Goal: Information Seeking & Learning: Learn about a topic

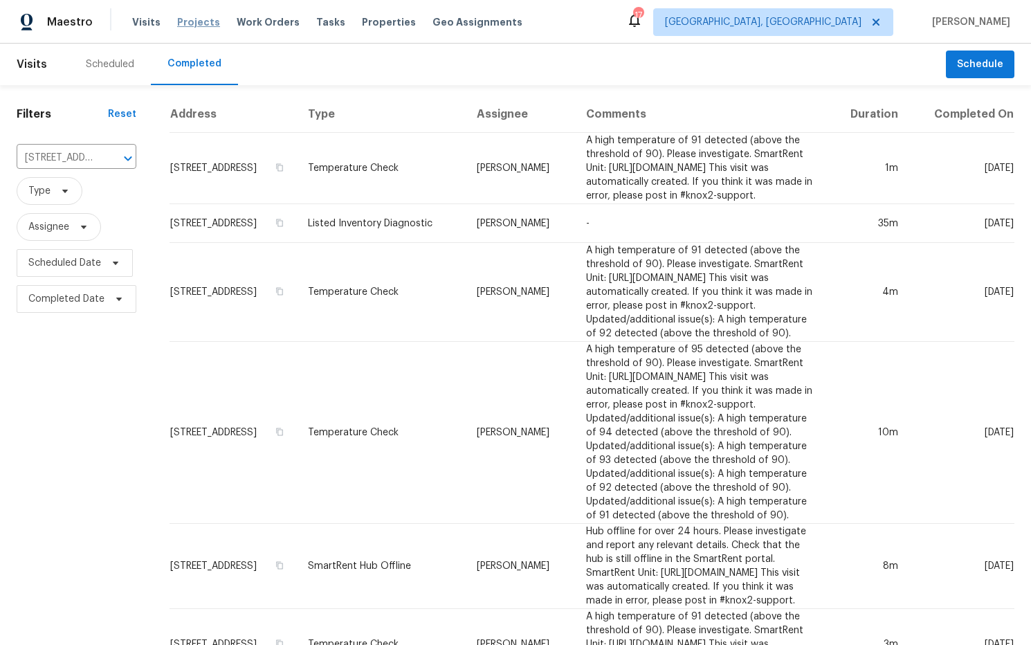
click at [193, 21] on span "Projects" at bounding box center [198, 22] width 43 height 14
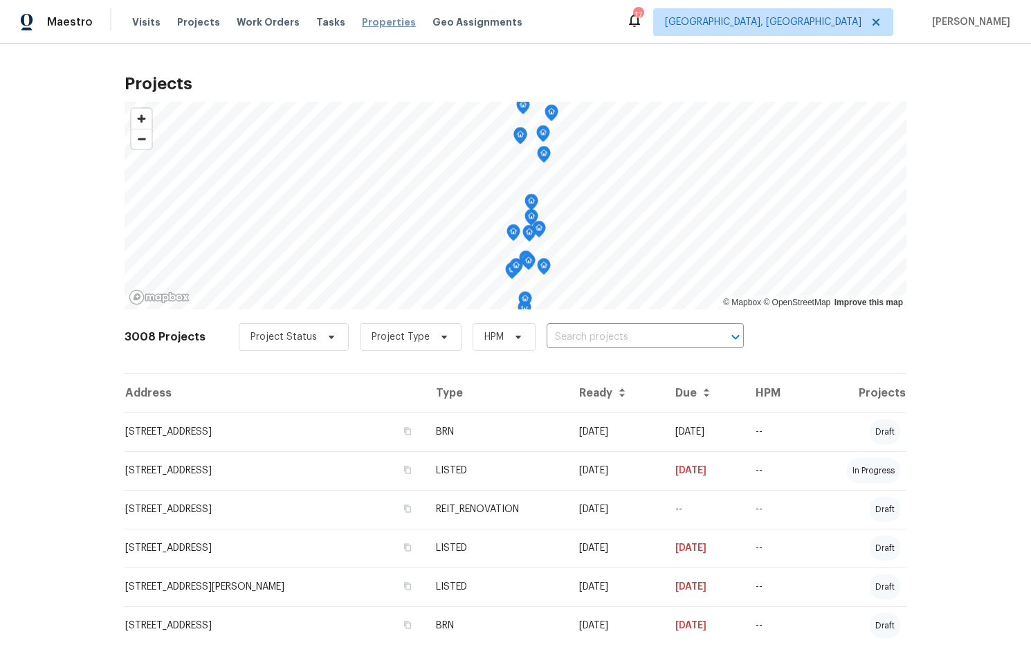
drag, startPoint x: 364, startPoint y: 23, endPoint x: 375, endPoint y: 24, distance: 10.5
click at [364, 23] on span "Properties" at bounding box center [389, 22] width 54 height 14
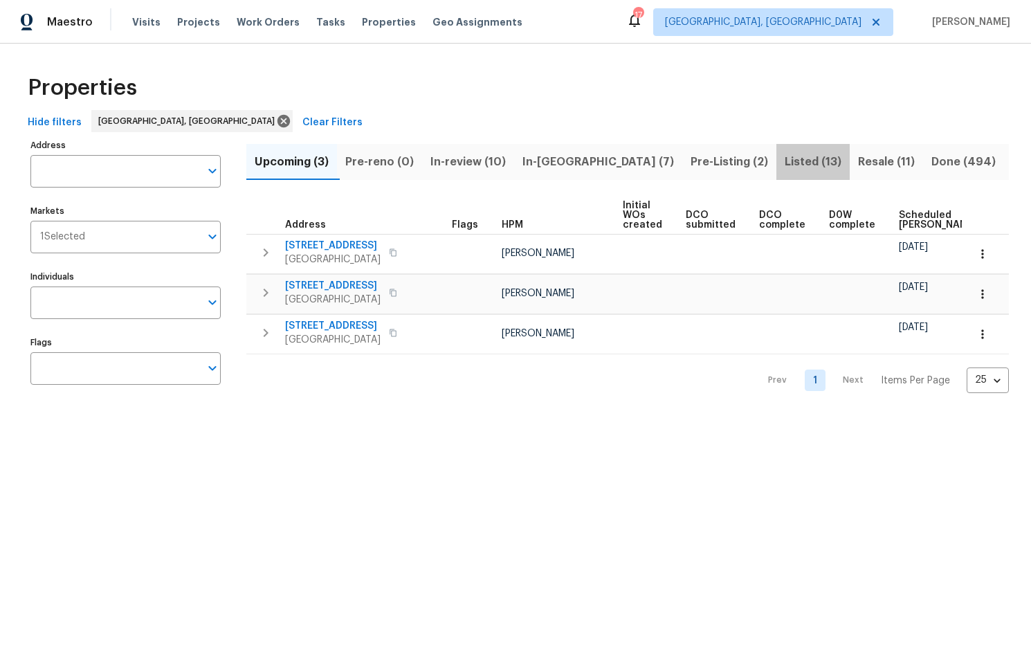
click at [785, 161] on span "Listed (13)" at bounding box center [813, 161] width 57 height 19
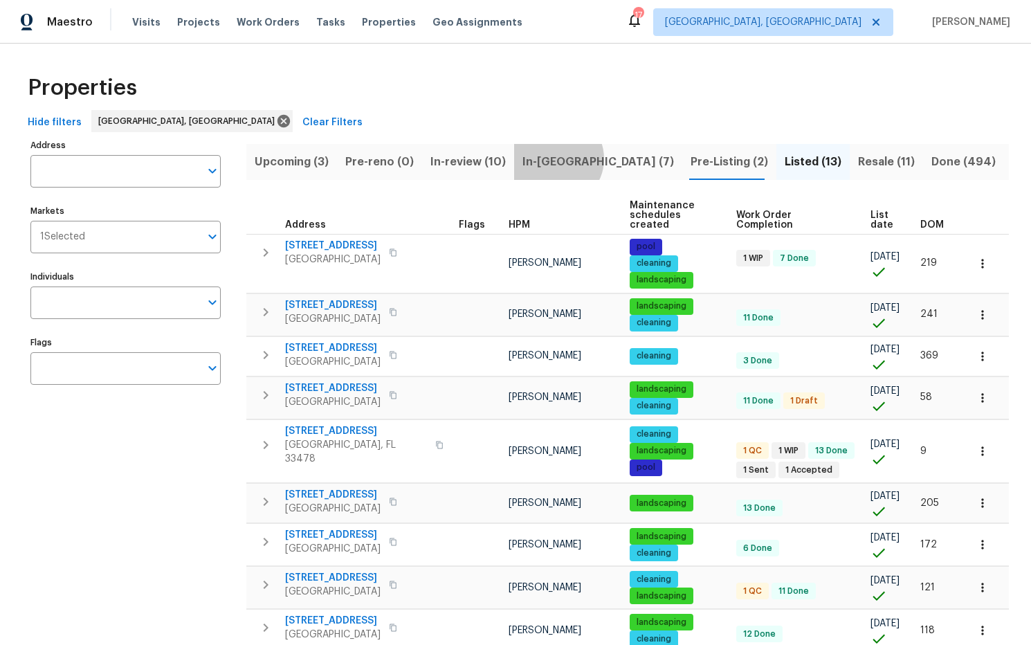
click at [561, 159] on span "In-[GEOGRAPHIC_DATA] (7)" at bounding box center [599, 161] width 152 height 19
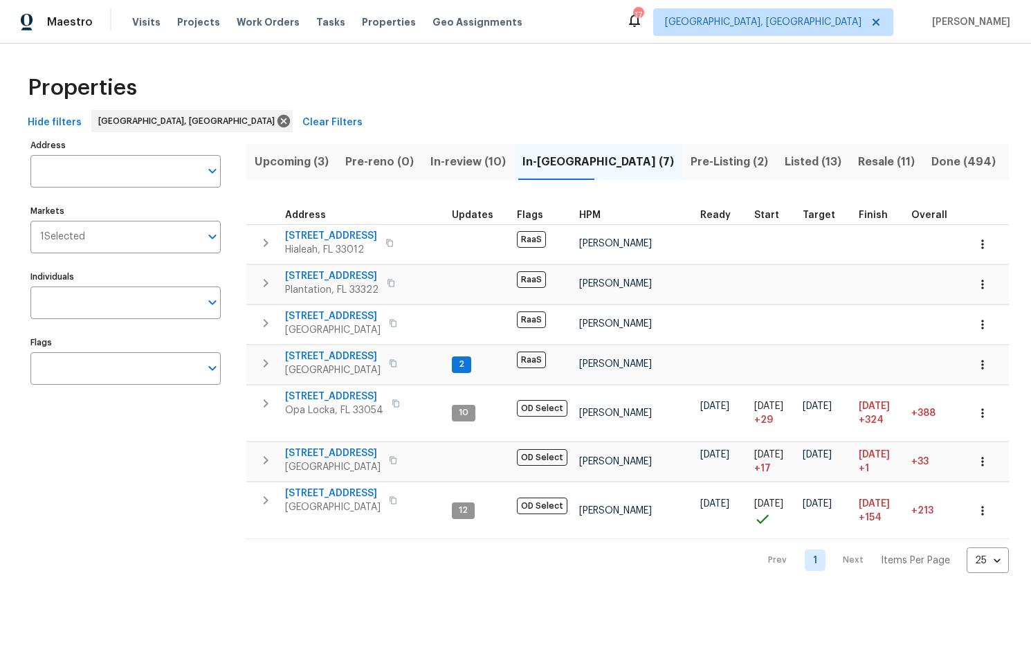
click at [785, 164] on span "Listed (13)" at bounding box center [813, 161] width 57 height 19
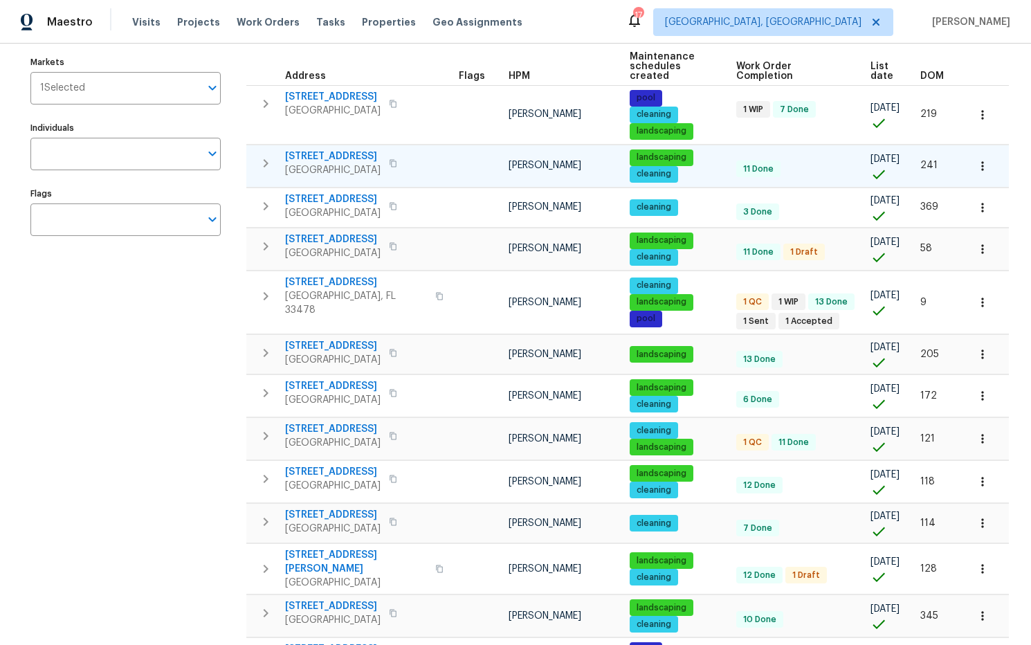
scroll to position [146, 0]
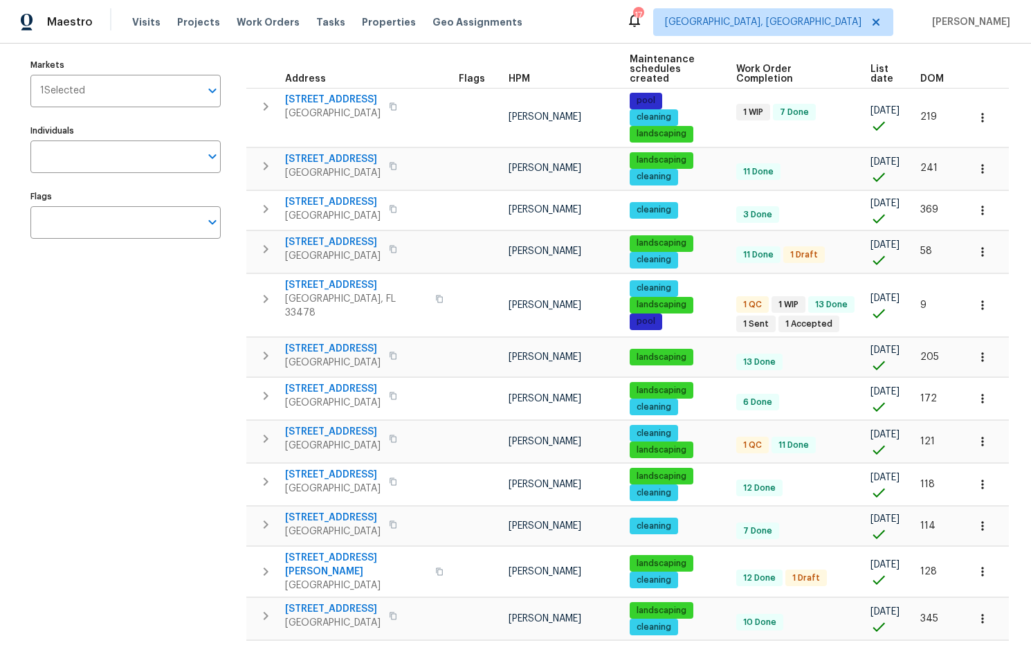
click at [934, 80] on span "DOM" at bounding box center [933, 79] width 24 height 10
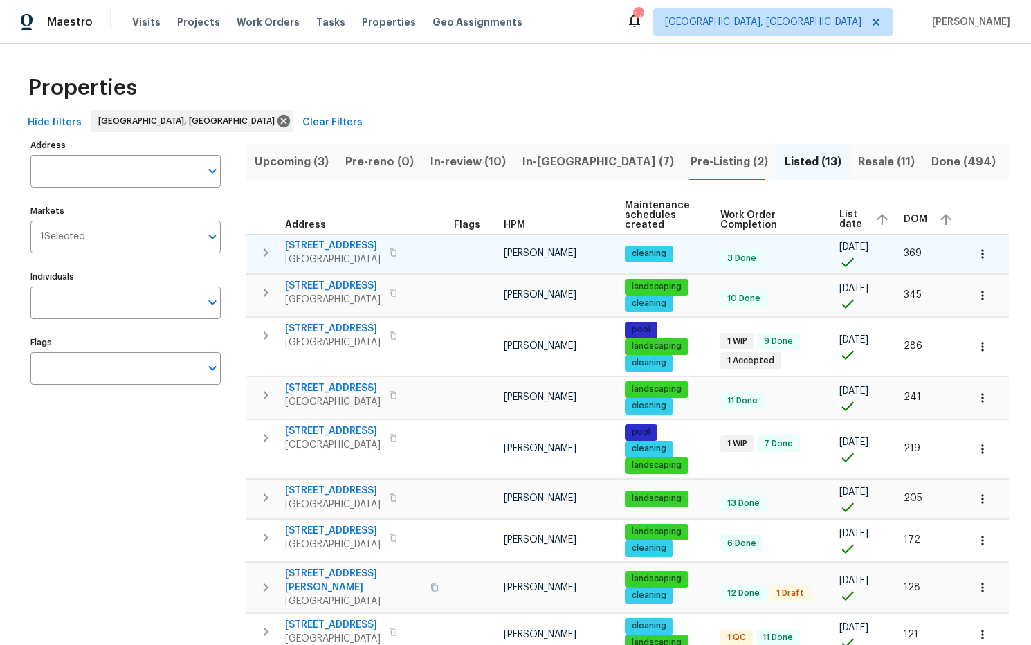
click at [363, 246] on span "1409 Ocean Dunes Cir" at bounding box center [333, 246] width 96 height 14
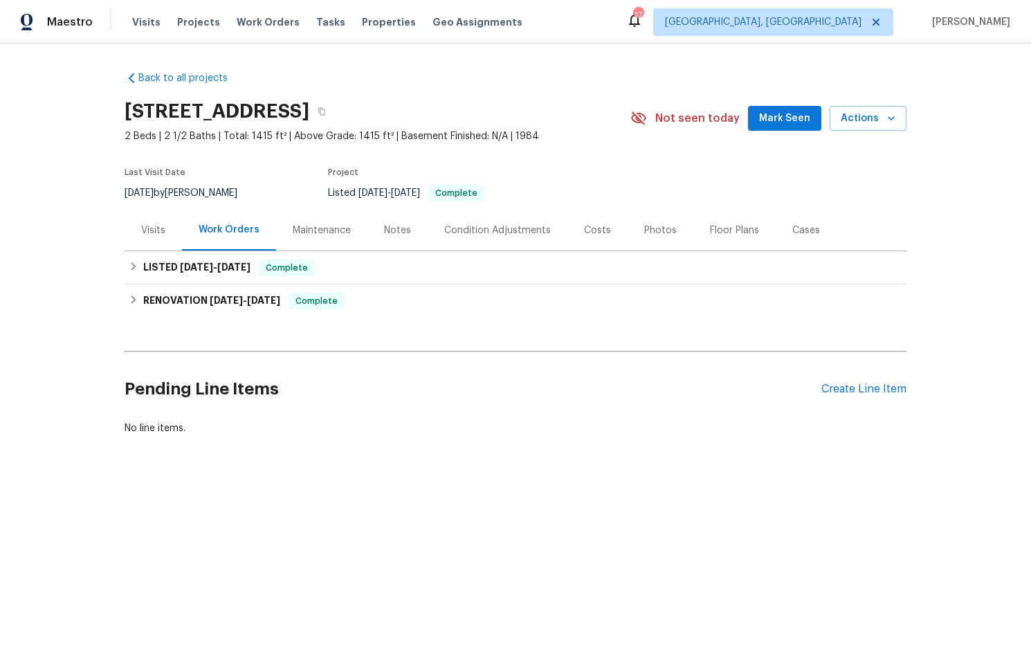
click at [389, 226] on div "Notes" at bounding box center [397, 231] width 27 height 14
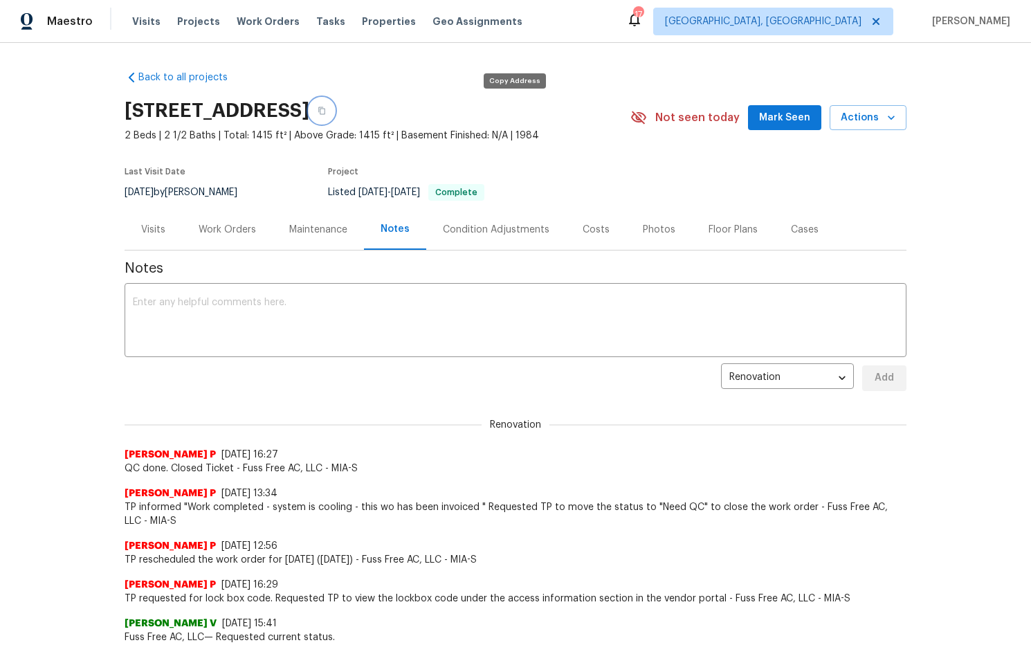
click at [326, 113] on icon "button" at bounding box center [322, 111] width 8 height 8
click at [325, 113] on icon "button" at bounding box center [321, 112] width 7 height 8
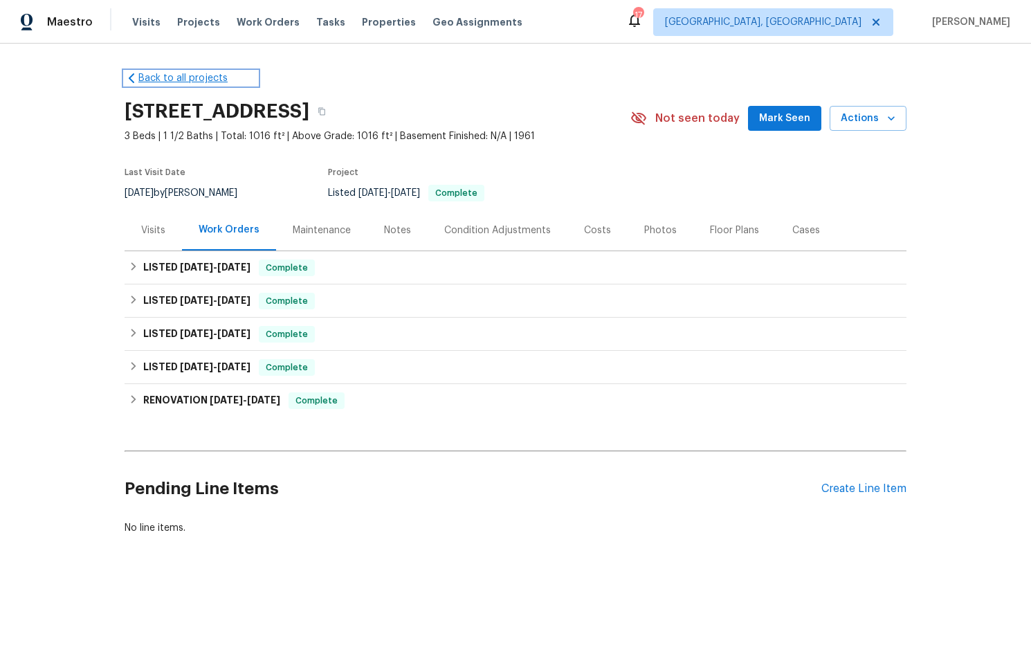
click at [210, 78] on link "Back to all projects" at bounding box center [191, 78] width 133 height 14
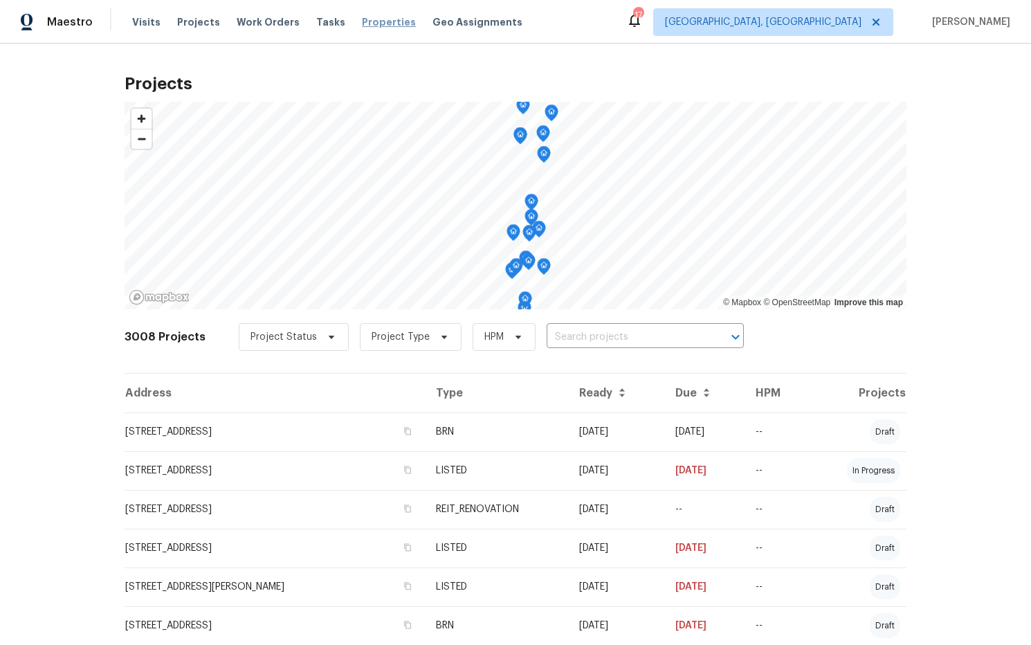
click at [362, 26] on span "Properties" at bounding box center [389, 22] width 54 height 14
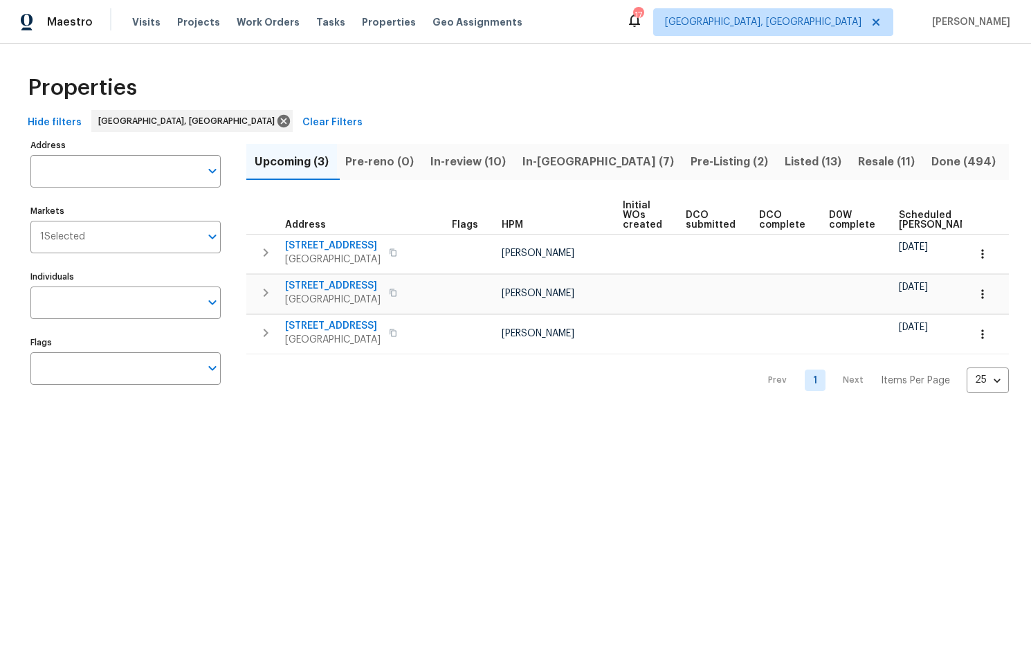
click at [785, 163] on span "Listed (13)" at bounding box center [813, 161] width 57 height 19
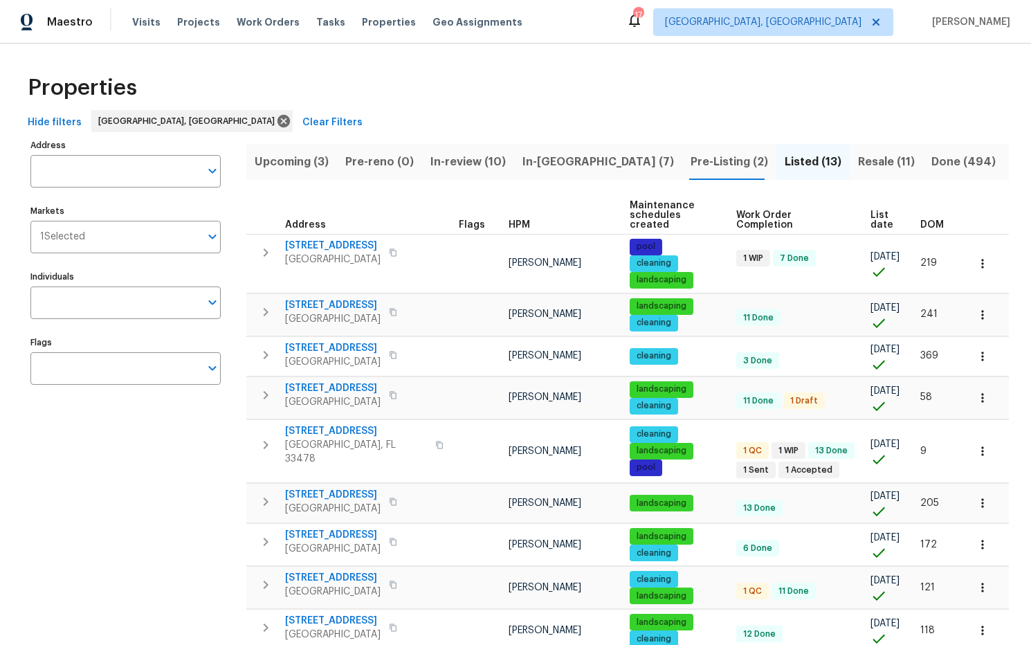
click at [928, 224] on span "DOM" at bounding box center [933, 225] width 24 height 10
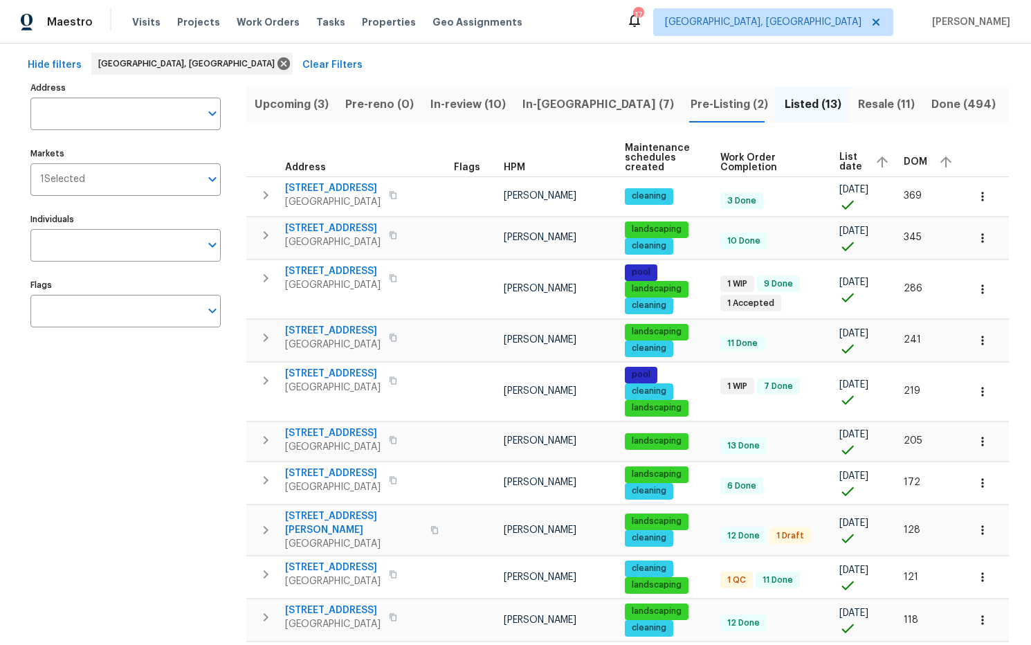
scroll to position [58, 0]
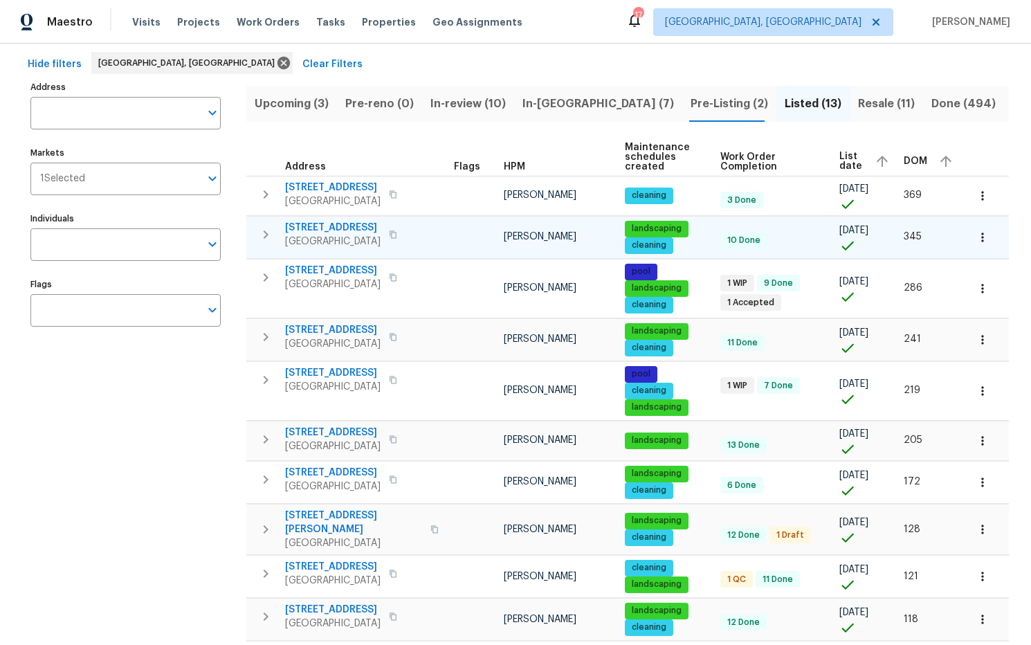
click at [331, 227] on span "2175 NW 184th Ter" at bounding box center [333, 228] width 96 height 14
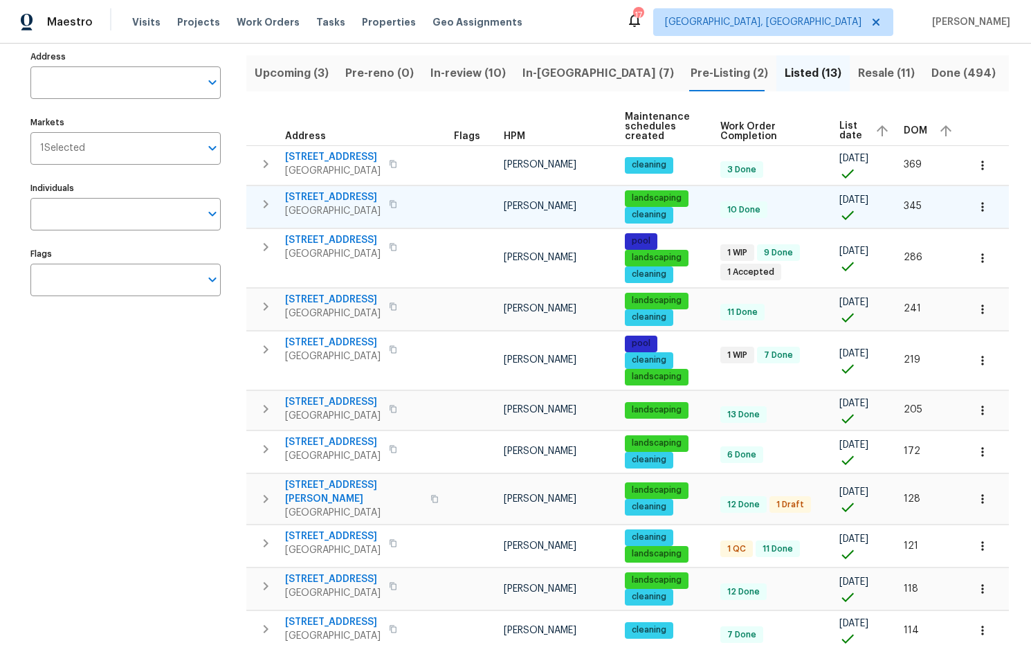
scroll to position [102, 0]
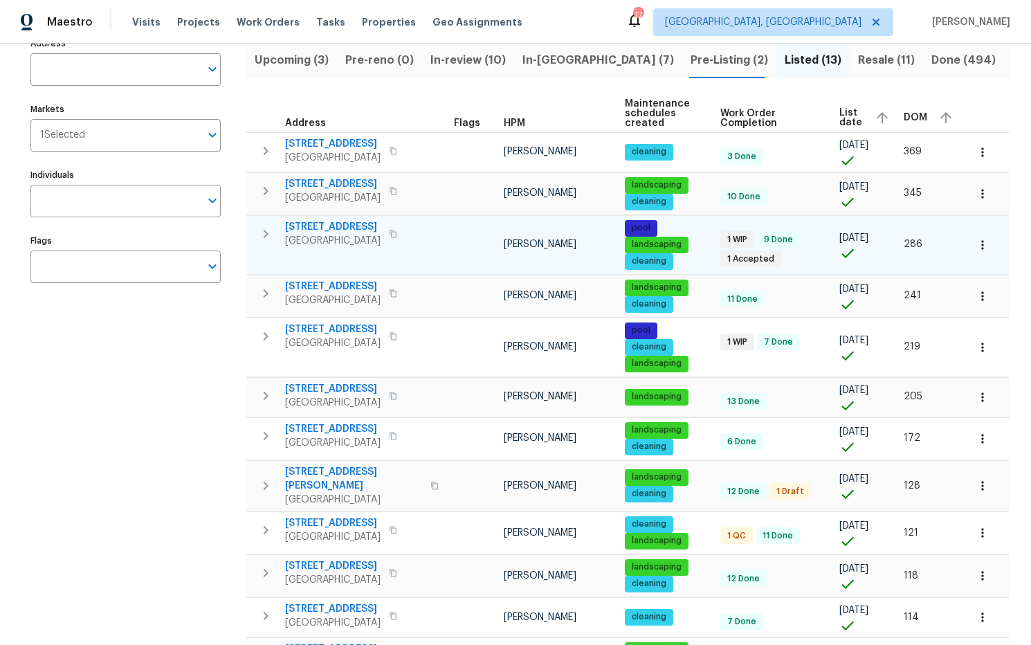
click at [318, 226] on span "232 NW 25th St" at bounding box center [333, 227] width 96 height 14
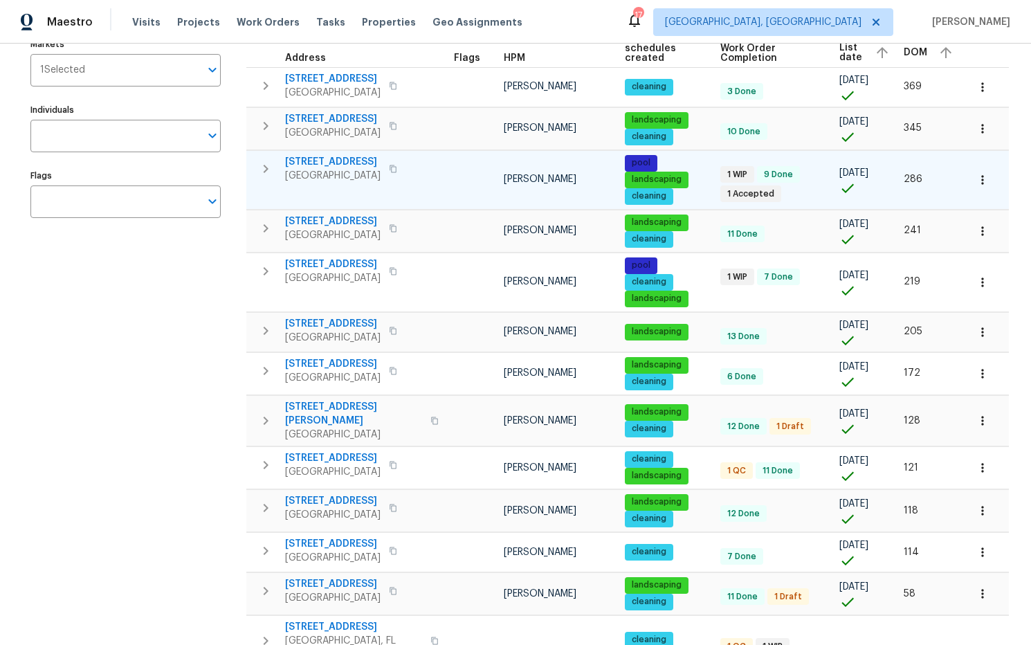
scroll to position [168, 0]
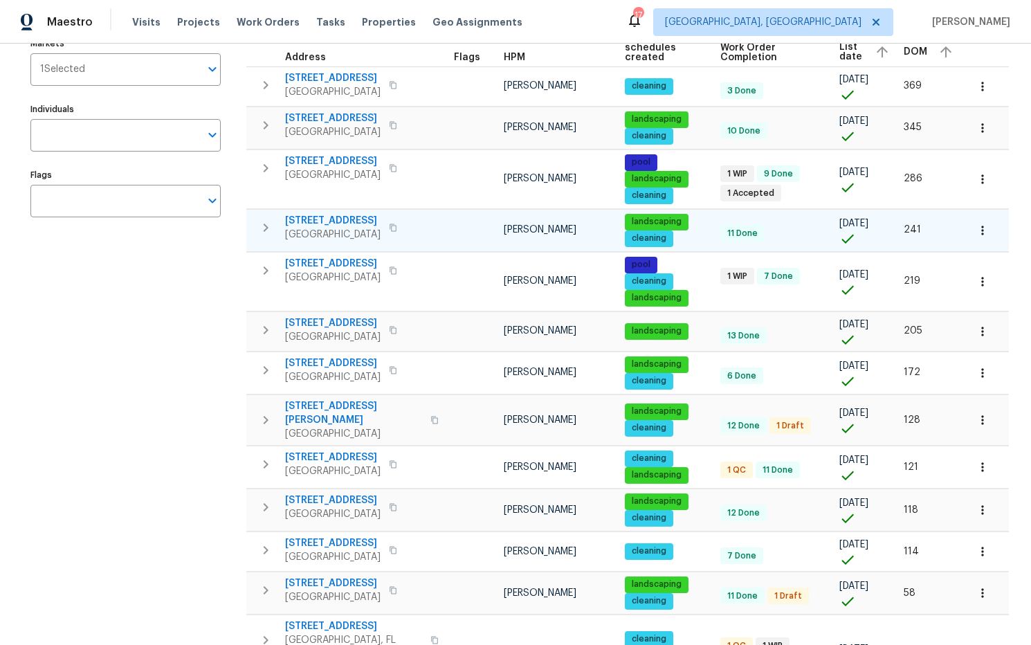
click at [345, 221] on span "[STREET_ADDRESS]" at bounding box center [333, 221] width 96 height 14
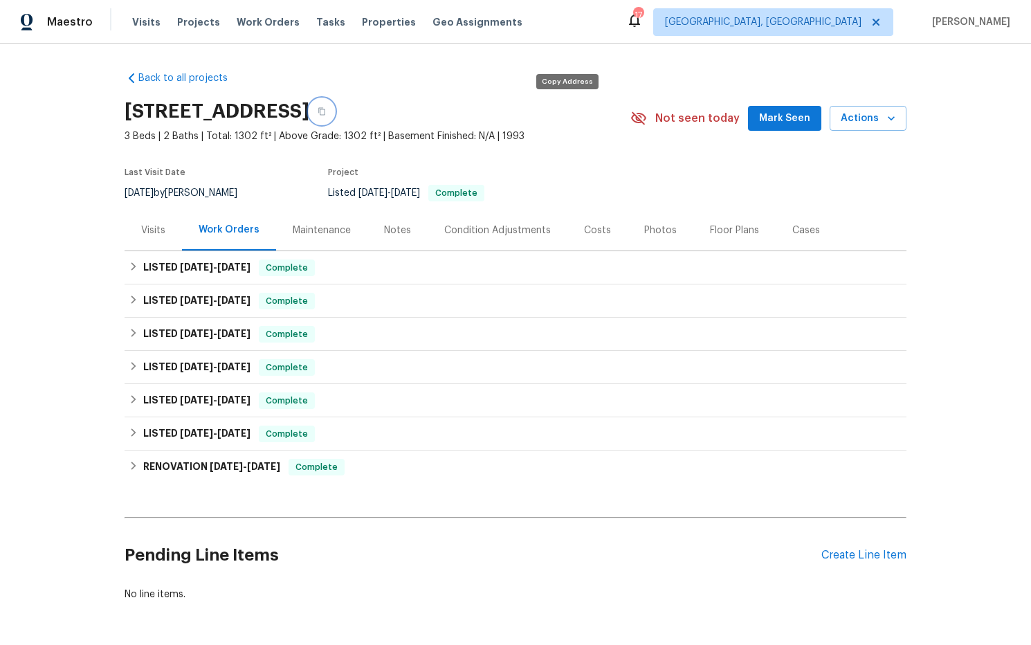
click at [326, 112] on icon "button" at bounding box center [322, 111] width 8 height 8
click at [145, 230] on div "Visits" at bounding box center [153, 231] width 24 height 14
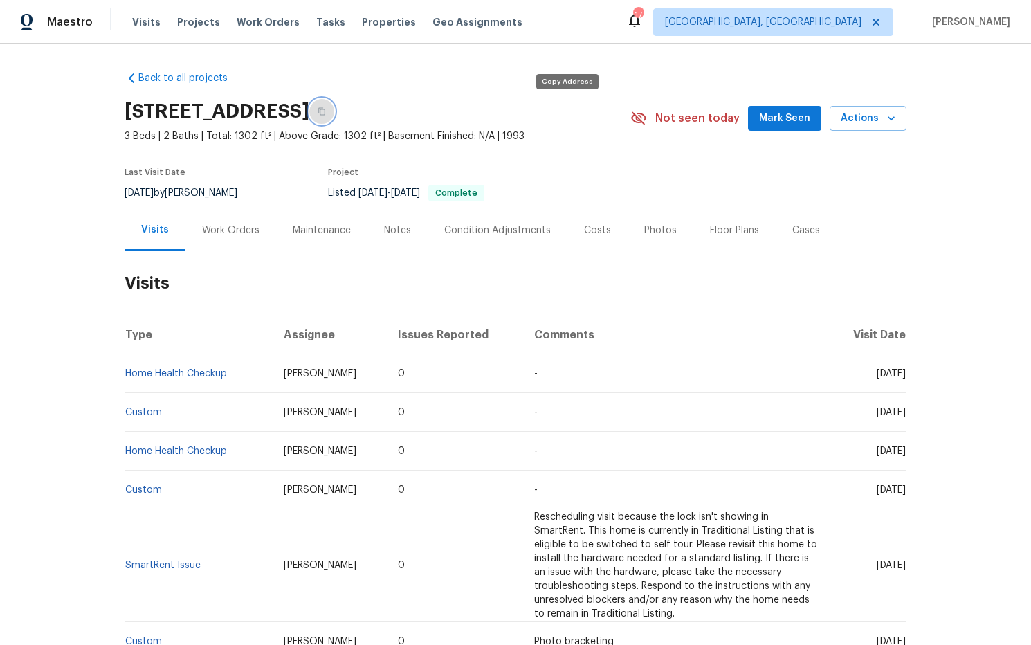
click at [326, 115] on icon "button" at bounding box center [322, 111] width 8 height 8
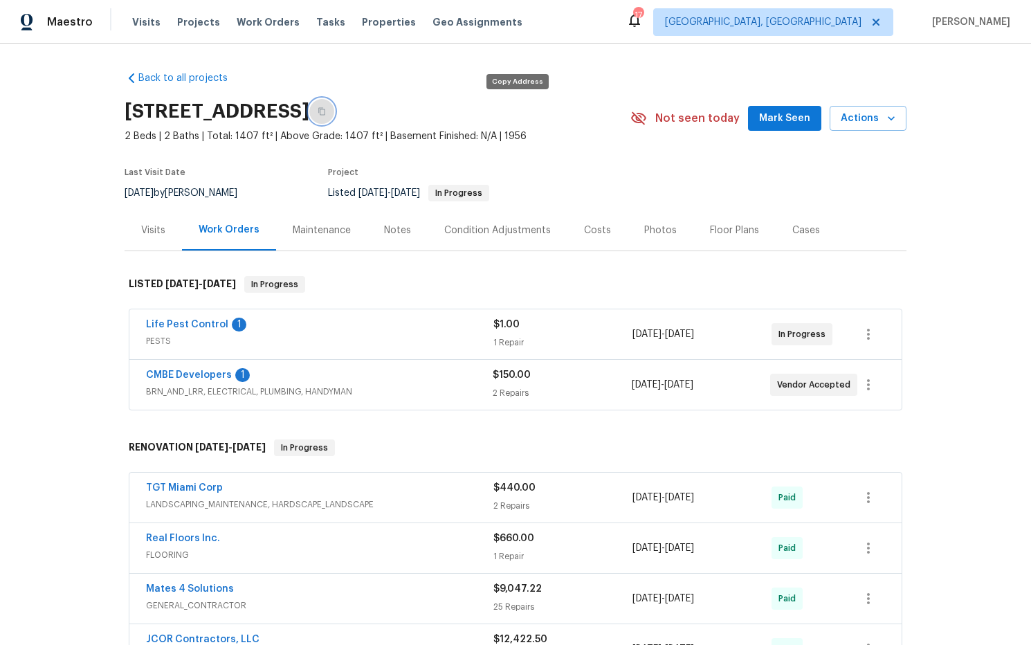
click at [326, 111] on icon "button" at bounding box center [322, 111] width 8 height 8
click at [157, 231] on div "Visits" at bounding box center [153, 231] width 24 height 14
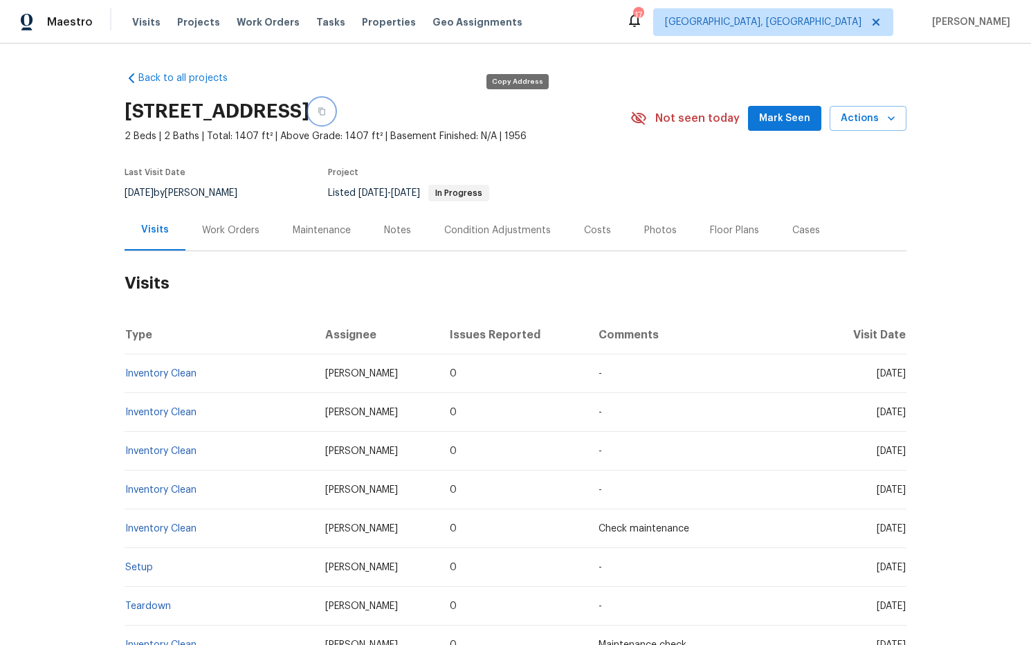
click at [326, 114] on icon "button" at bounding box center [322, 111] width 8 height 8
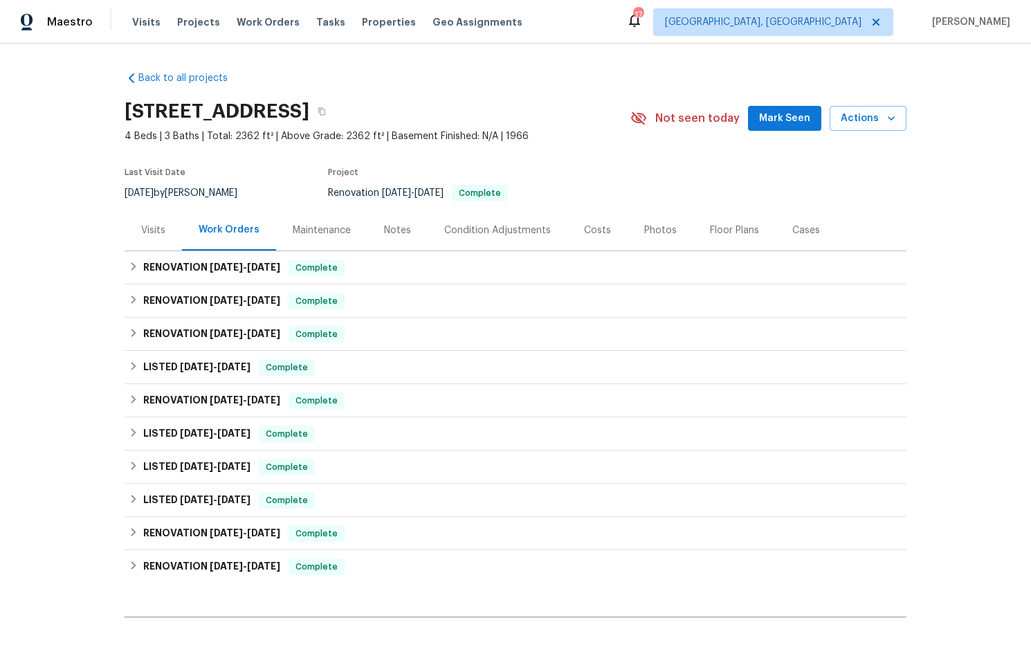
drag, startPoint x: 599, startPoint y: 232, endPoint x: 601, endPoint y: 224, distance: 8.6
click at [599, 232] on div "Costs" at bounding box center [597, 231] width 27 height 14
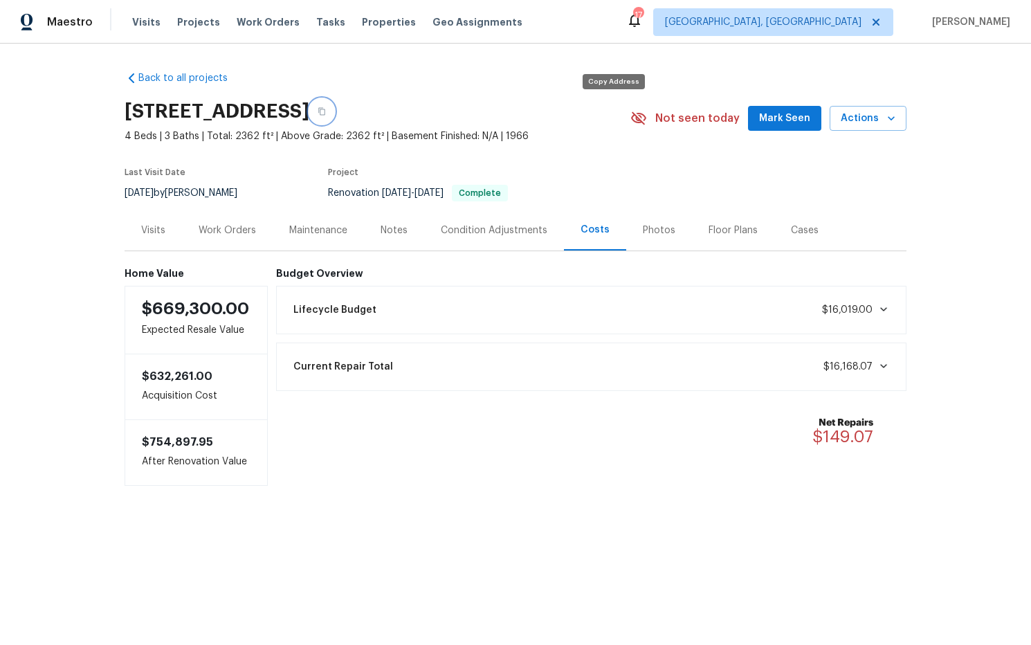
click at [325, 114] on icon "button" at bounding box center [321, 112] width 7 height 8
click at [154, 230] on div "Visits" at bounding box center [153, 231] width 24 height 14
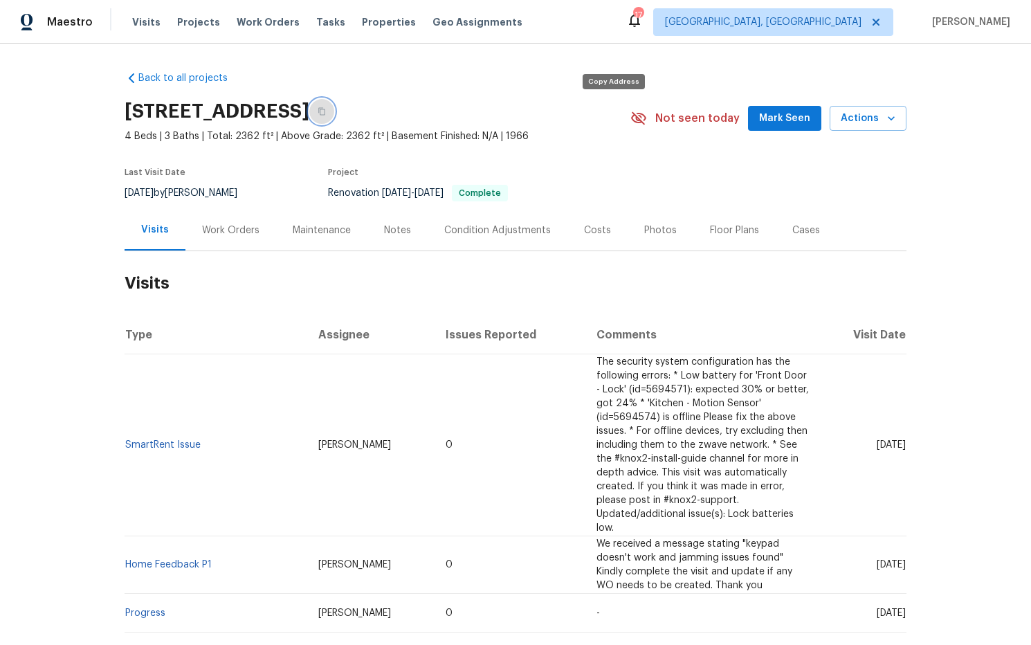
click at [326, 113] on icon "button" at bounding box center [322, 111] width 8 height 8
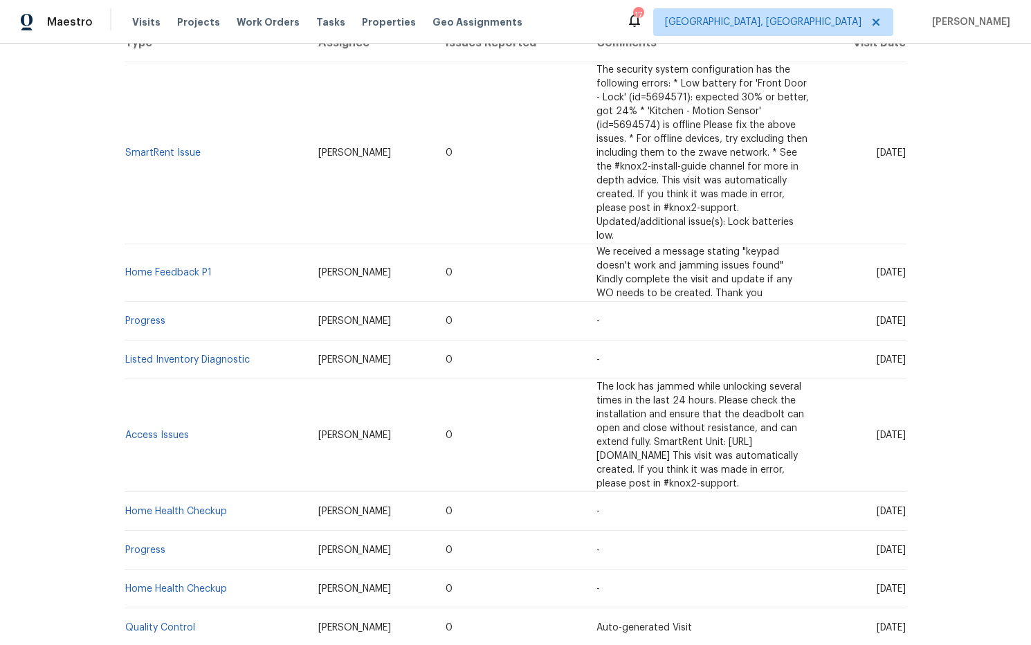
scroll to position [294, 0]
click at [224, 354] on link "Listed Inventory Diagnostic" at bounding box center [187, 359] width 125 height 10
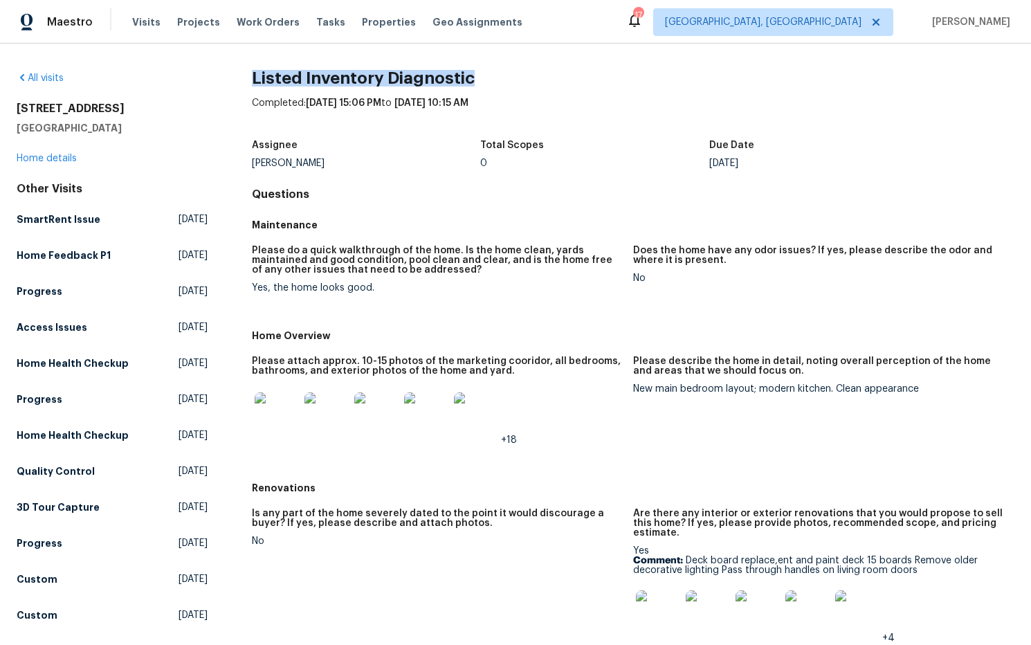
drag, startPoint x: 498, startPoint y: 73, endPoint x: 251, endPoint y: 78, distance: 247.2
click at [252, 78] on h2 "Listed Inventory Diagnostic" at bounding box center [633, 78] width 763 height 14
click at [531, 102] on div "Completed: [DATE] 15:06 PM to [DATE] 10:15 AM" at bounding box center [633, 114] width 763 height 36
drag, startPoint x: 415, startPoint y: 98, endPoint x: 252, endPoint y: 79, distance: 163.8
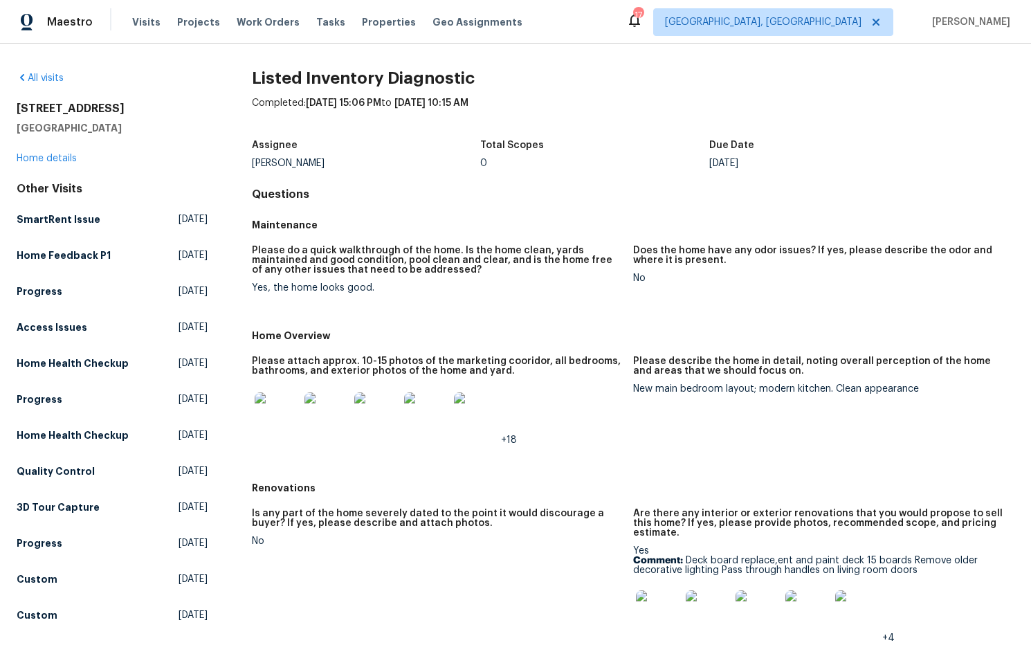
copy div "Listed Inventory Diagnostic Completed: [DATE] 15:06 PM to [DATE] 10:15 AM"
click at [381, 117] on div "Completed: [DATE] 15:06 PM to [DATE] 10:15 AM" at bounding box center [633, 114] width 763 height 36
click at [262, 19] on span "Work Orders" at bounding box center [268, 22] width 63 height 14
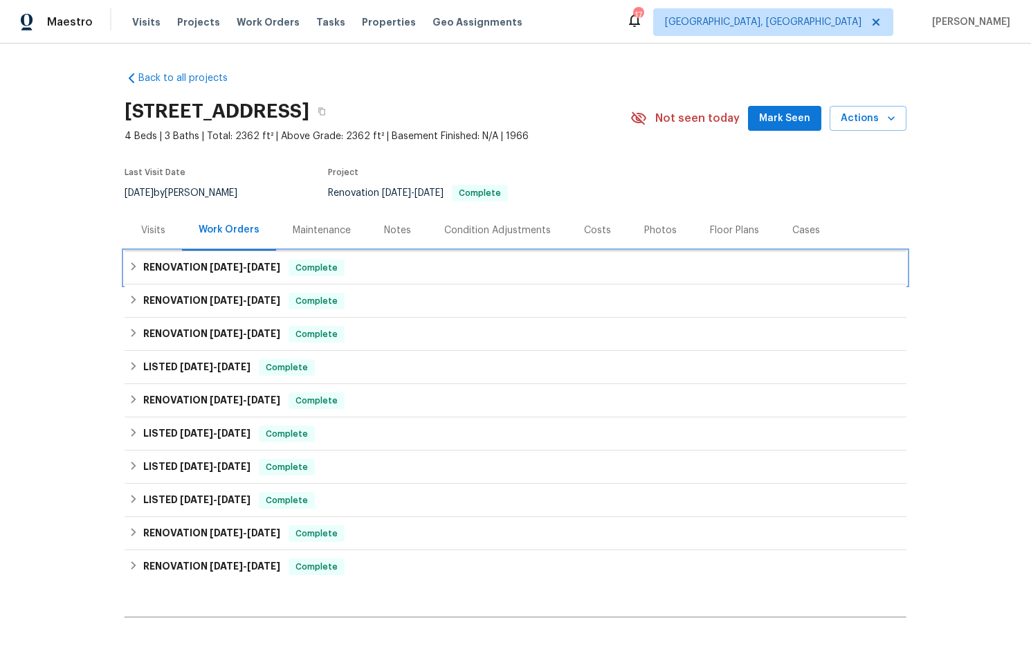
click at [252, 268] on span "8/1/25" at bounding box center [263, 267] width 33 height 10
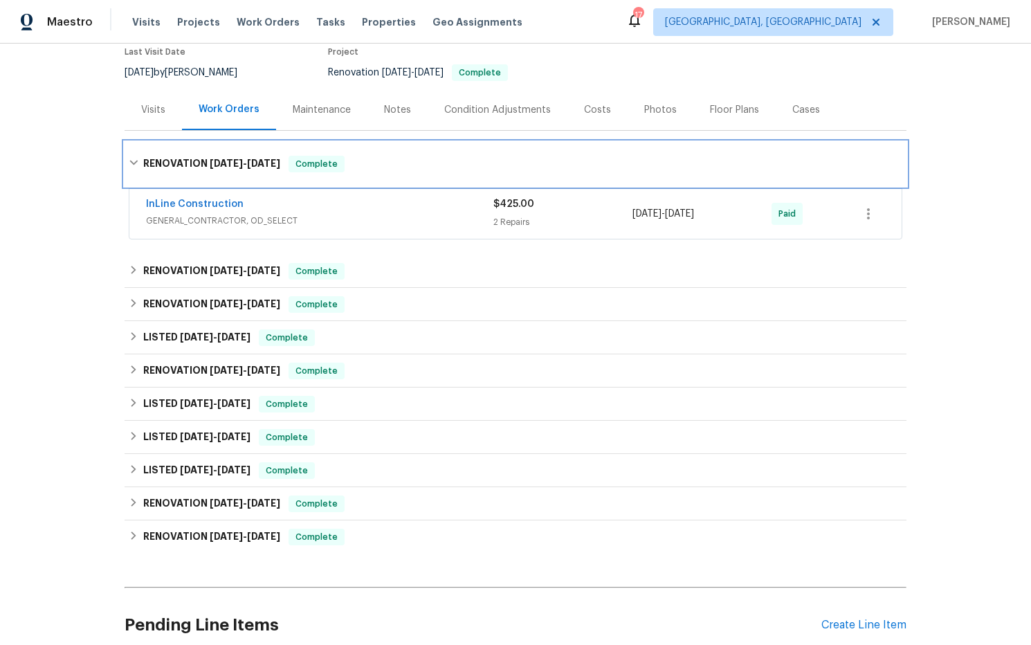
scroll to position [123, 0]
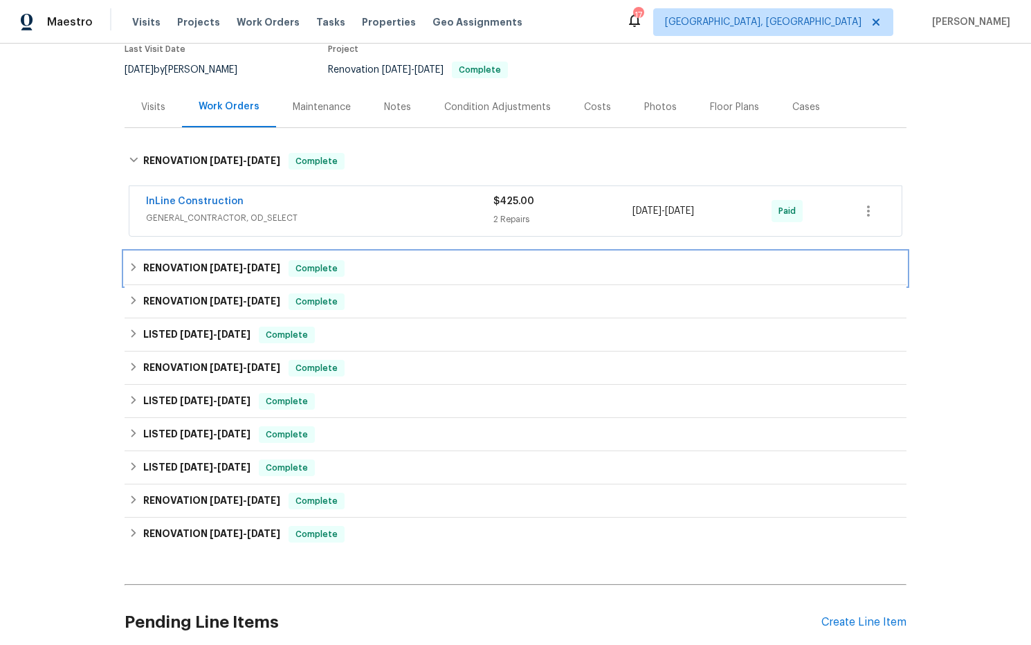
click at [235, 267] on span "6/18/25" at bounding box center [226, 268] width 33 height 10
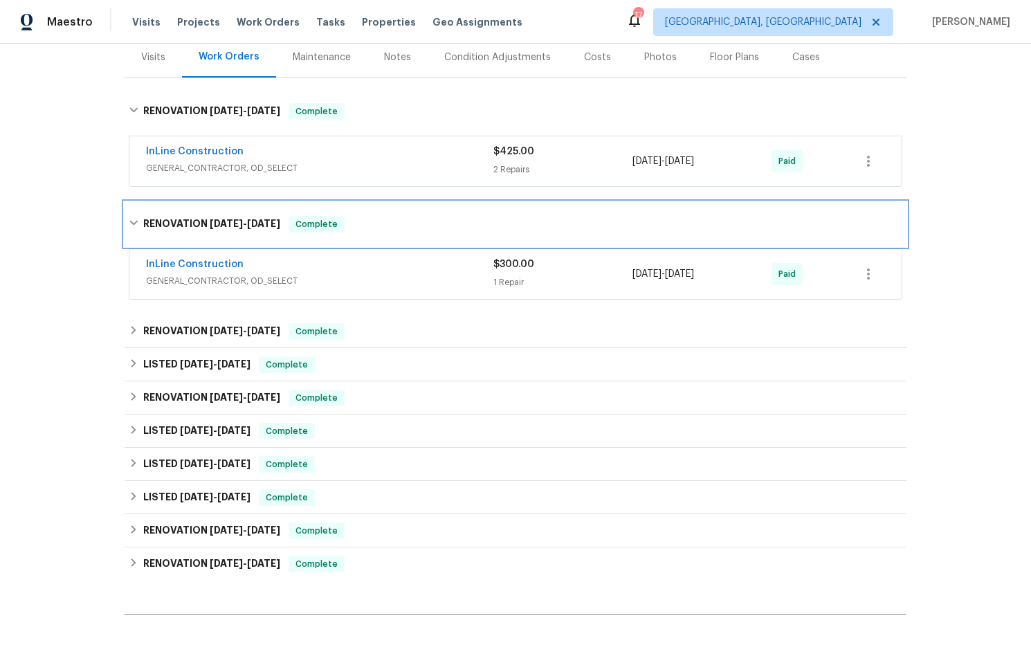
scroll to position [201, 0]
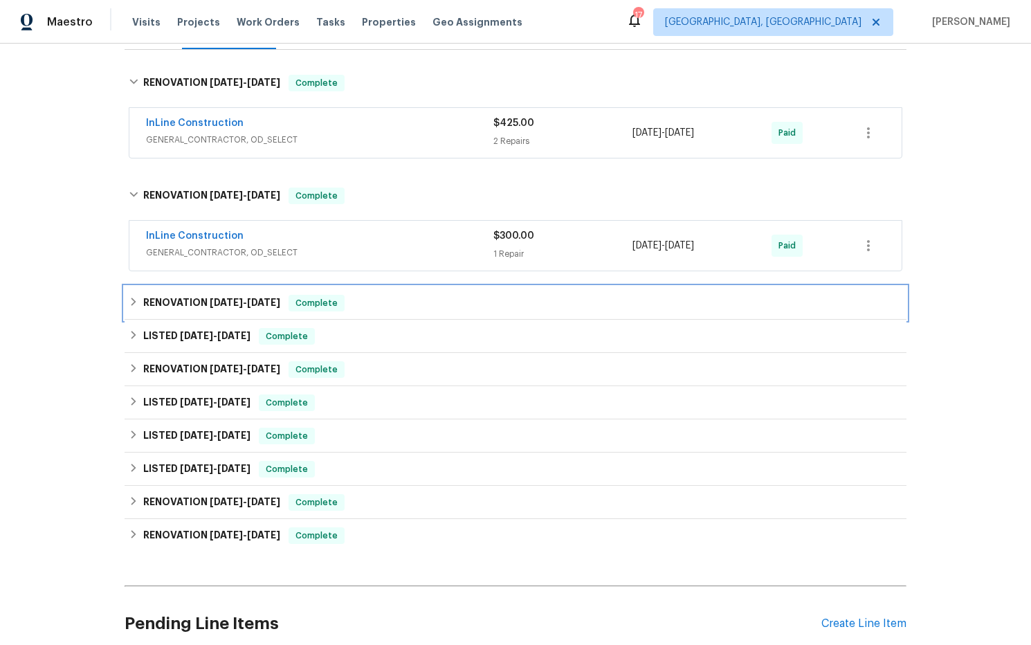
click at [226, 300] on span "6/16/25" at bounding box center [226, 303] width 33 height 10
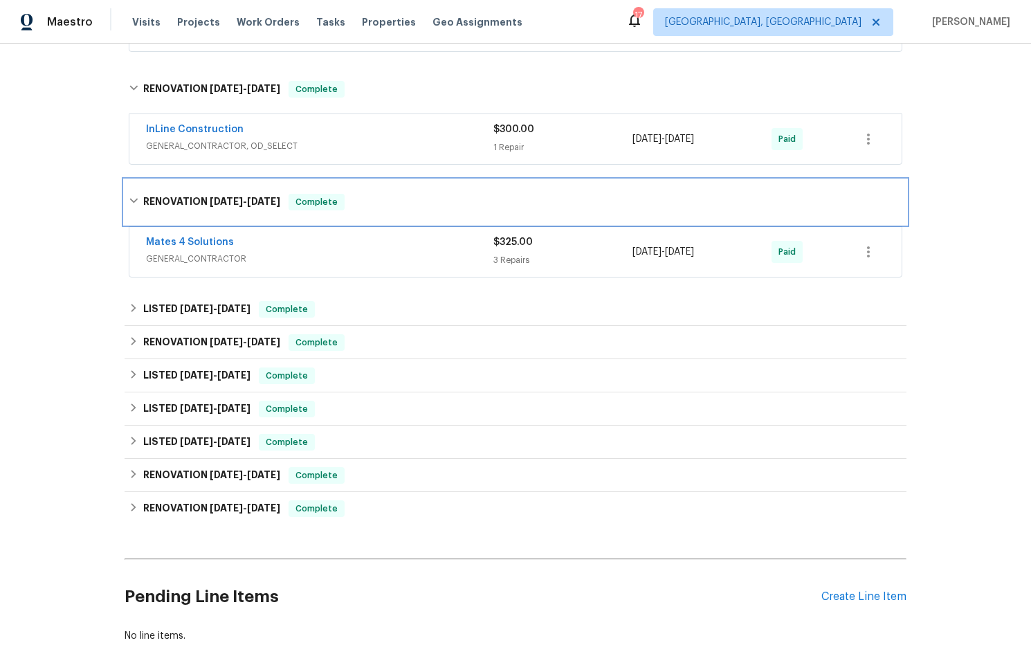
scroll to position [309, 0]
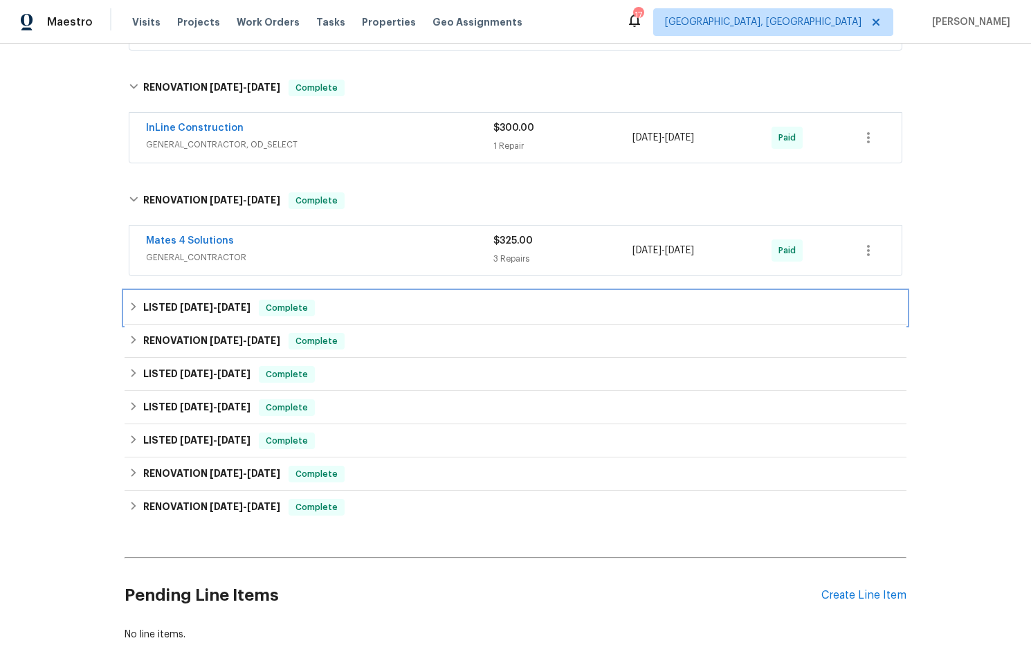
click at [228, 301] on h6 "LISTED 6/5/25 - 6/5/25" at bounding box center [196, 308] width 107 height 17
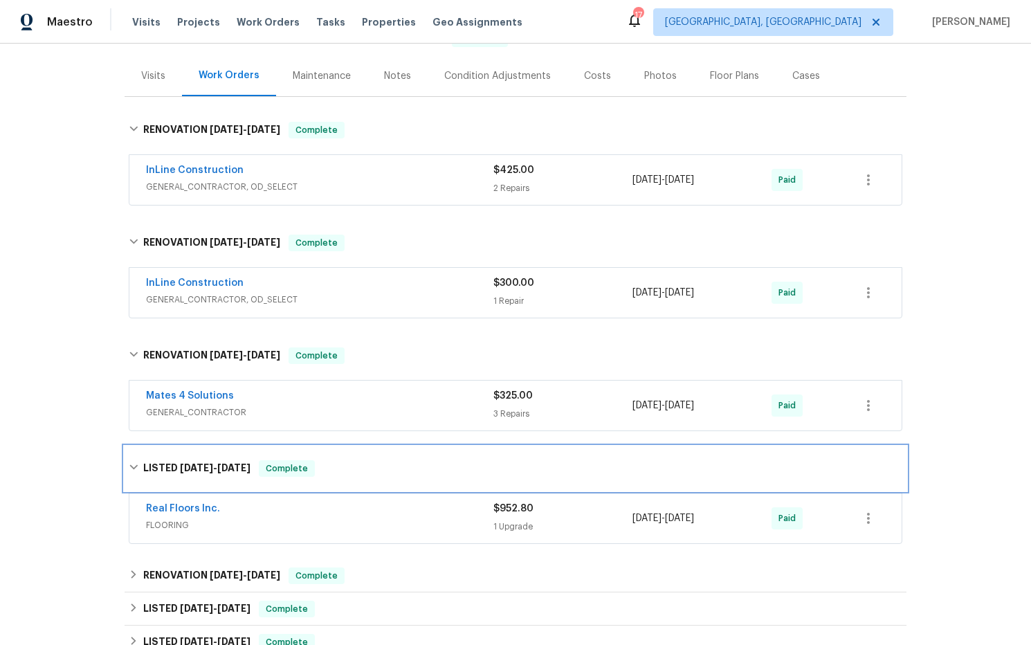
scroll to position [0, 0]
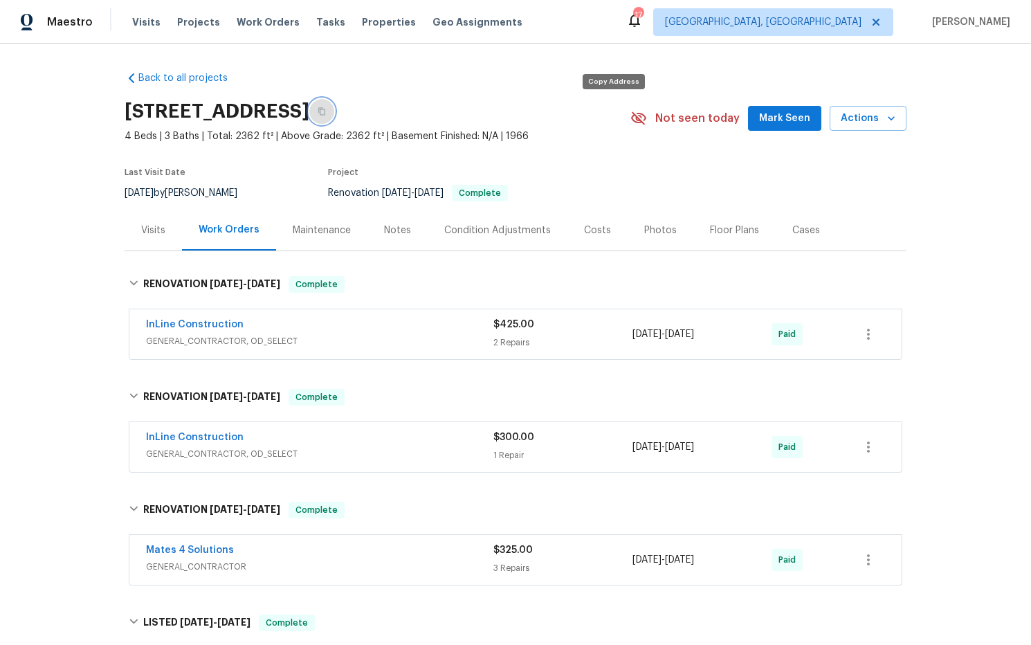
click at [326, 111] on icon "button" at bounding box center [322, 111] width 8 height 8
click at [404, 232] on div "Notes" at bounding box center [397, 231] width 27 height 14
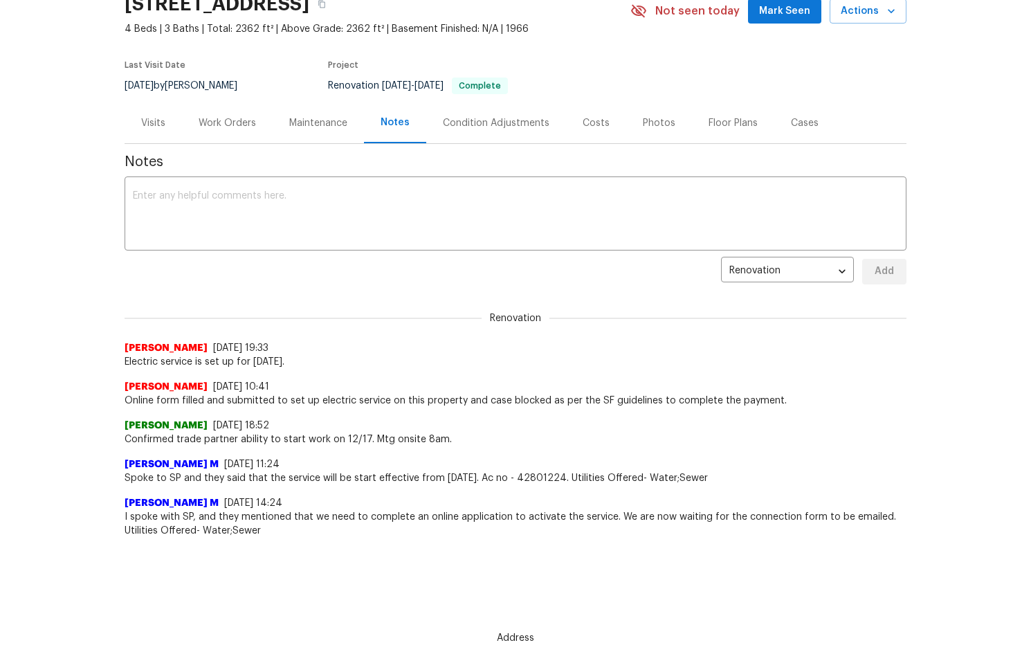
click at [226, 123] on div "Work Orders" at bounding box center [227, 123] width 57 height 14
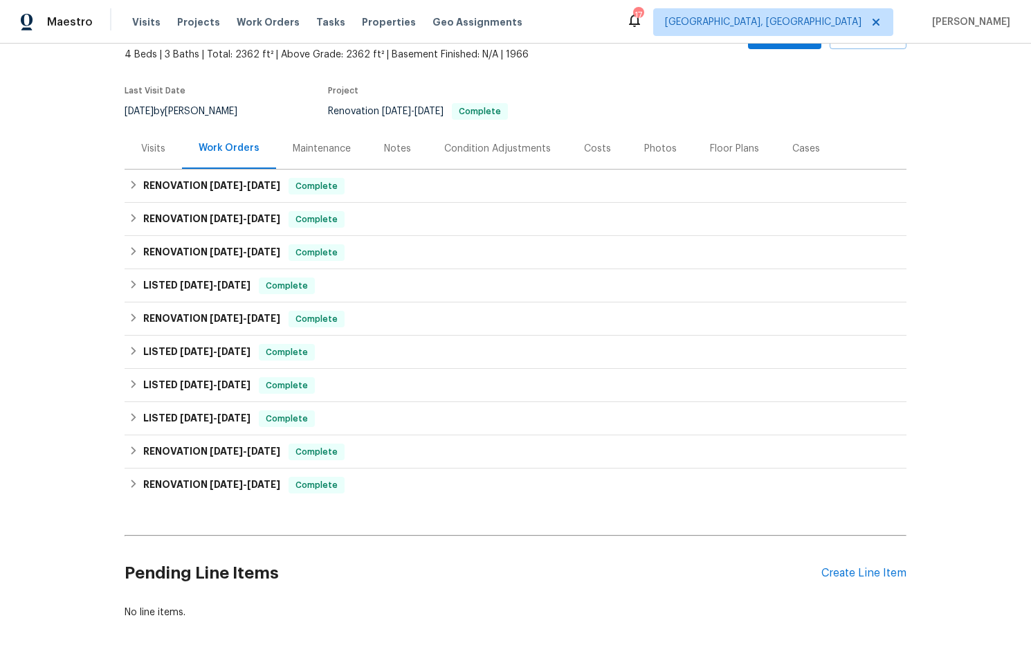
scroll to position [98, 0]
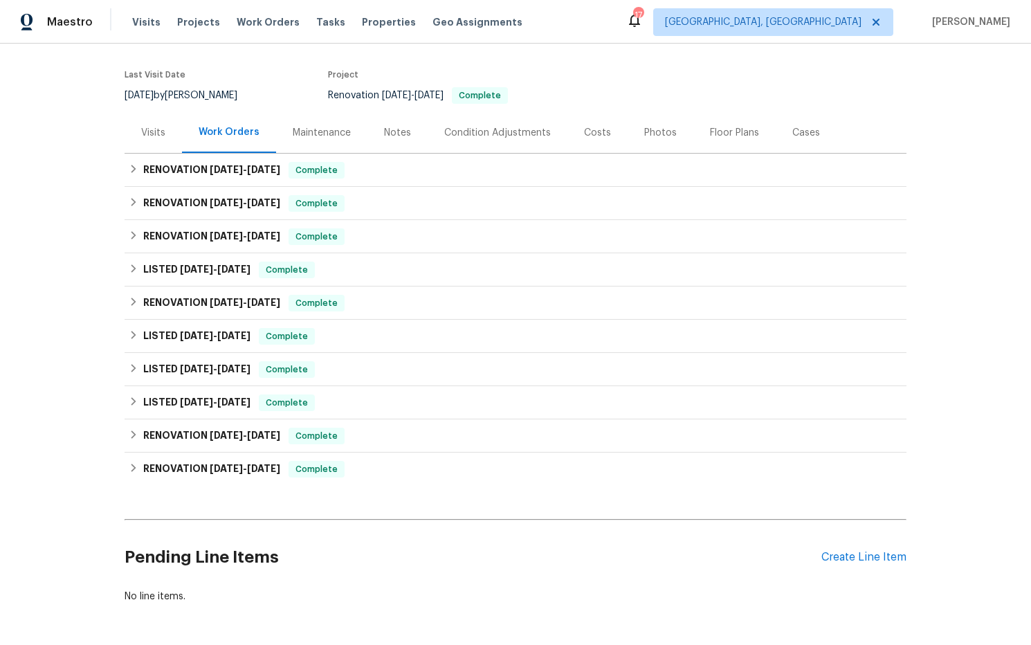
click at [399, 134] on div "Notes" at bounding box center [397, 133] width 27 height 14
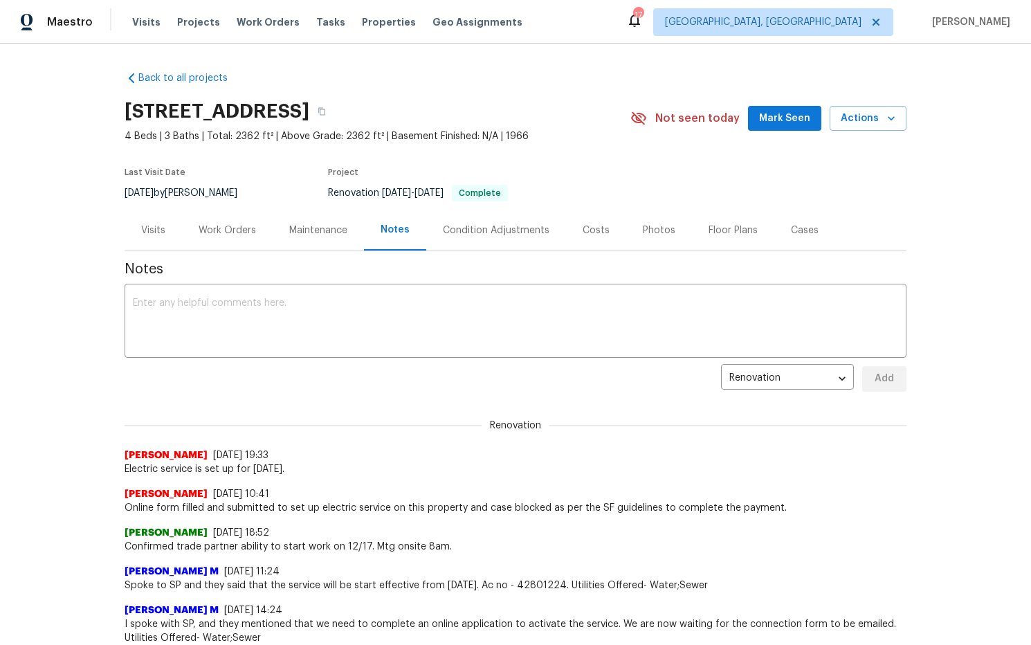
click at [249, 233] on div "Work Orders" at bounding box center [227, 231] width 57 height 14
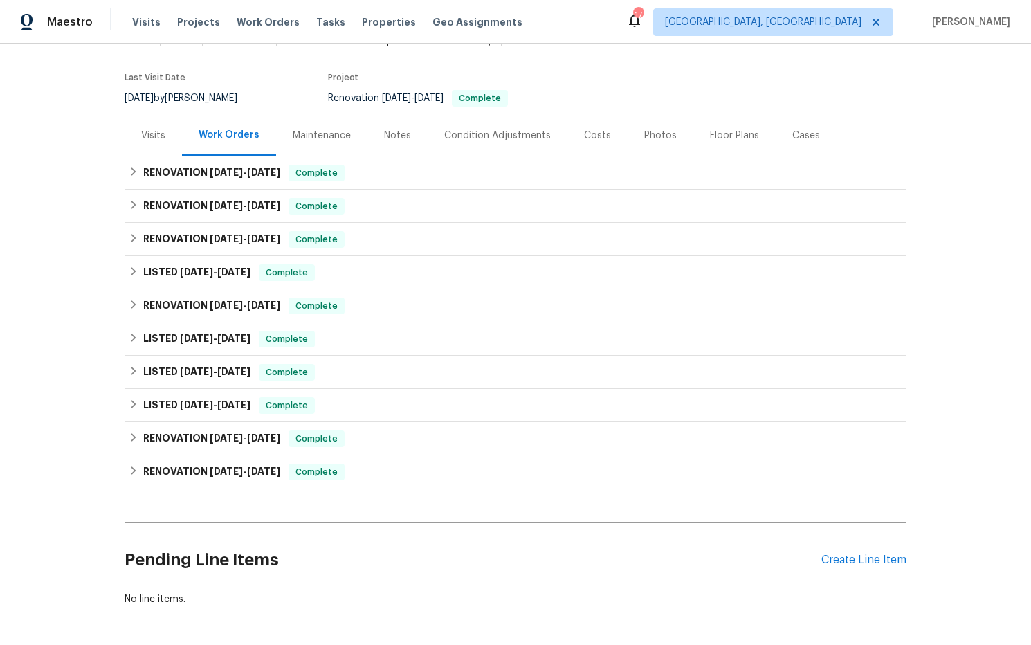
scroll to position [150, 0]
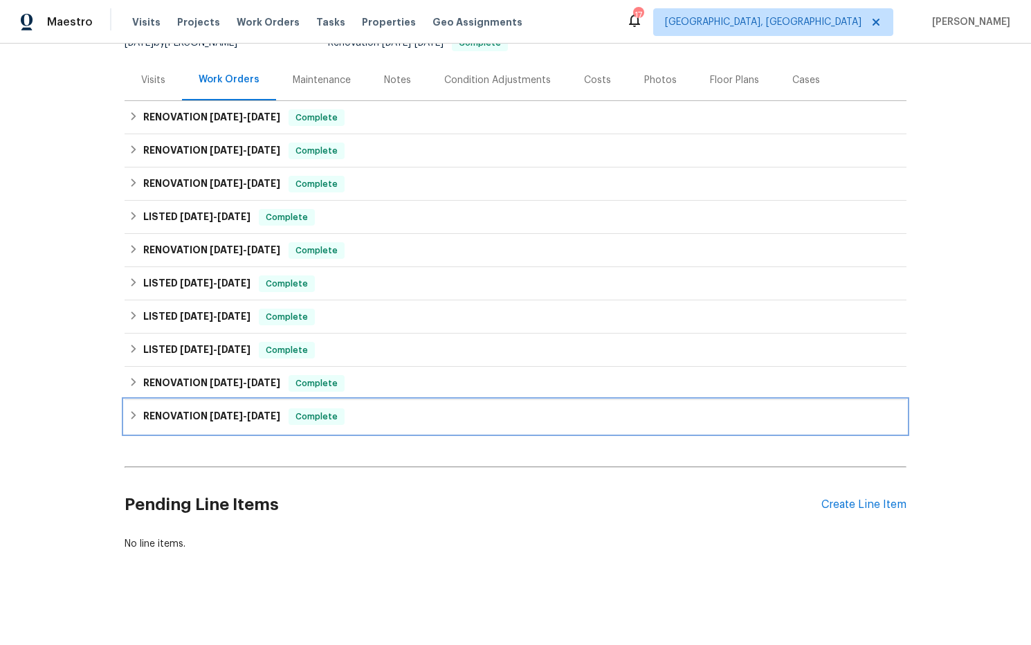
click at [250, 418] on span "12/17/24 - 12/23/24" at bounding box center [245, 416] width 71 height 10
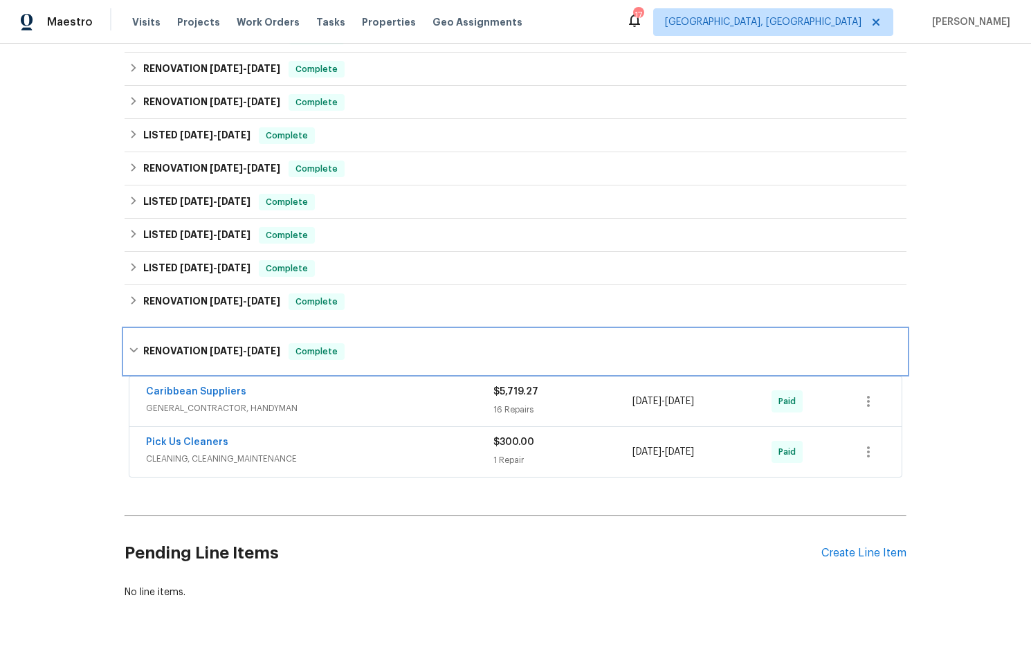
scroll to position [233, 0]
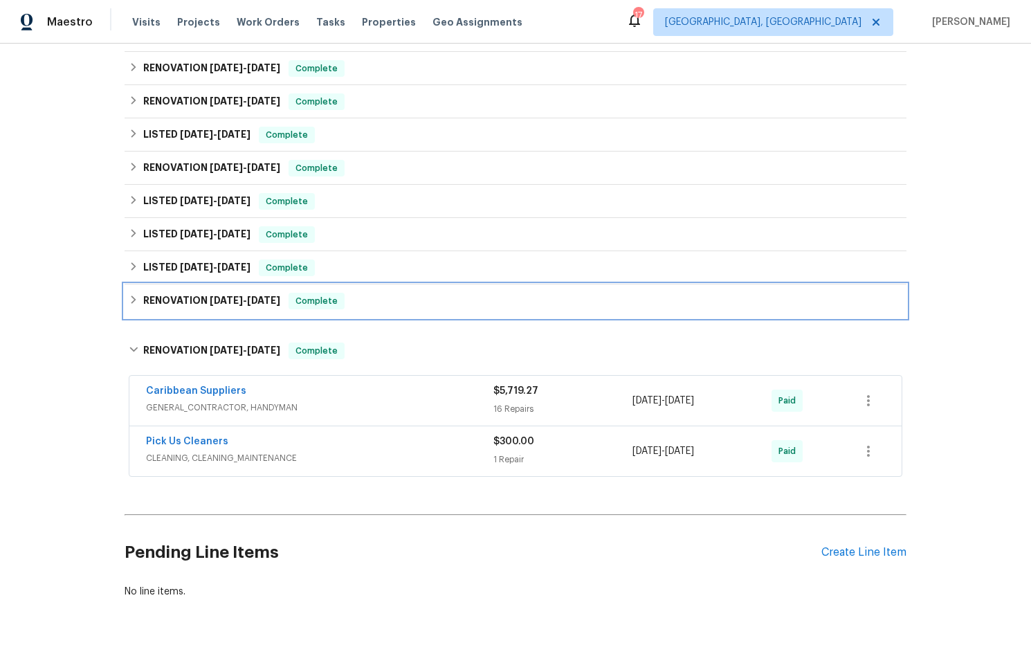
click at [222, 301] on span "12/24/24" at bounding box center [226, 301] width 33 height 10
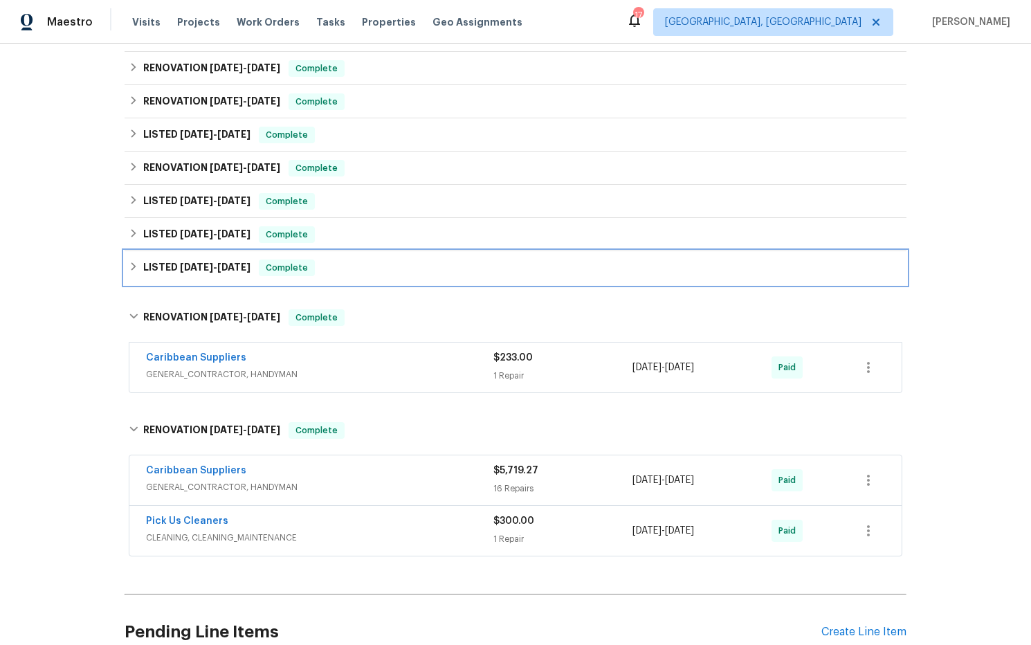
click at [217, 272] on h6 "LISTED 1/6/25 - 1/7/25" at bounding box center [196, 268] width 107 height 17
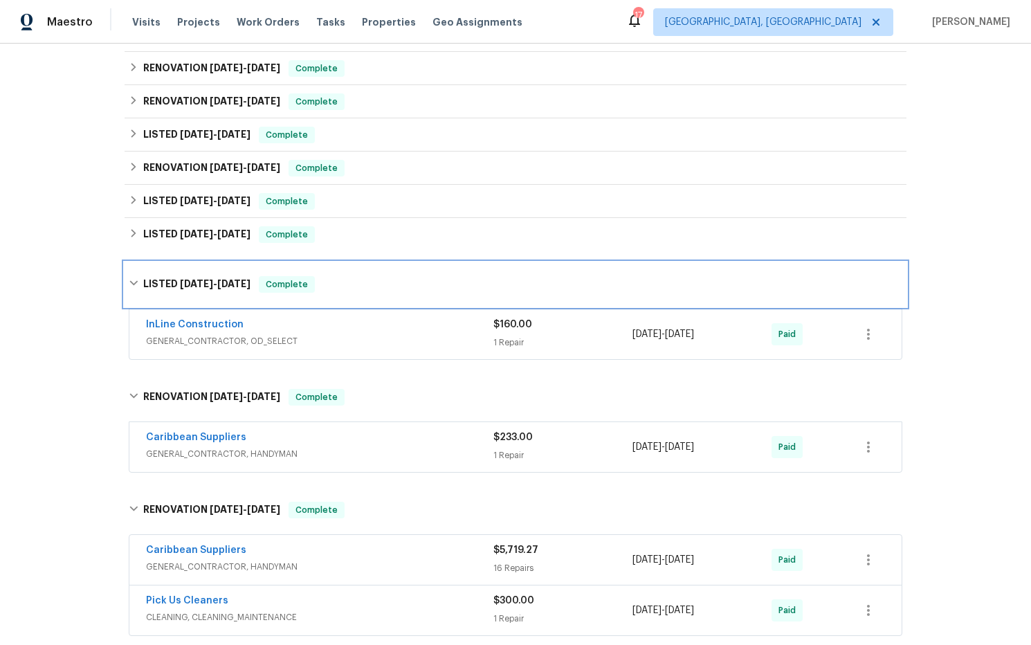
scroll to position [0, 0]
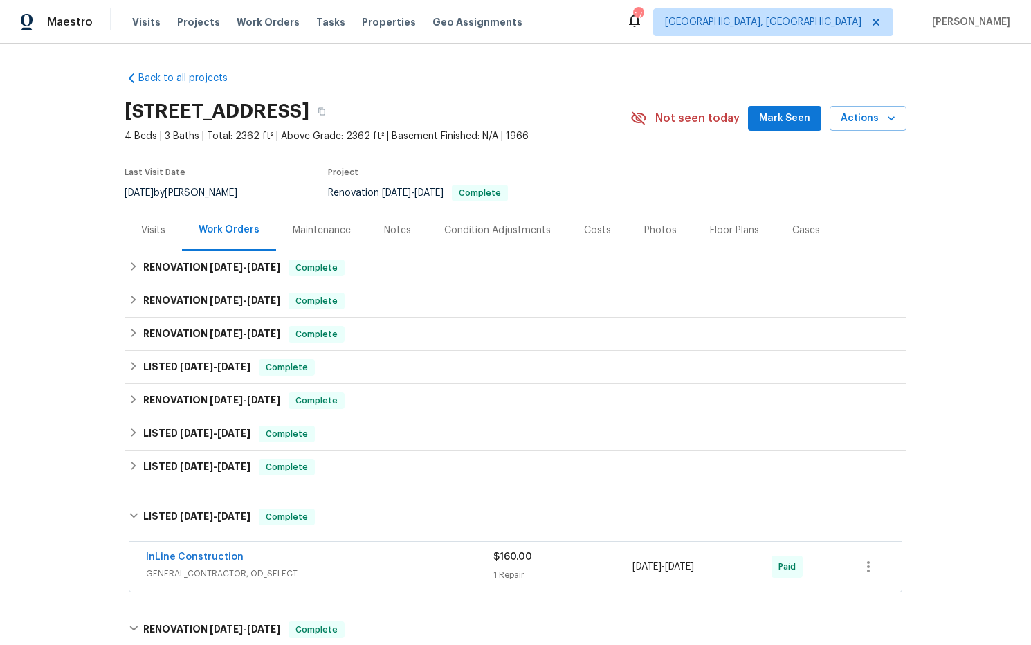
click at [396, 232] on div "Notes" at bounding box center [397, 231] width 27 height 14
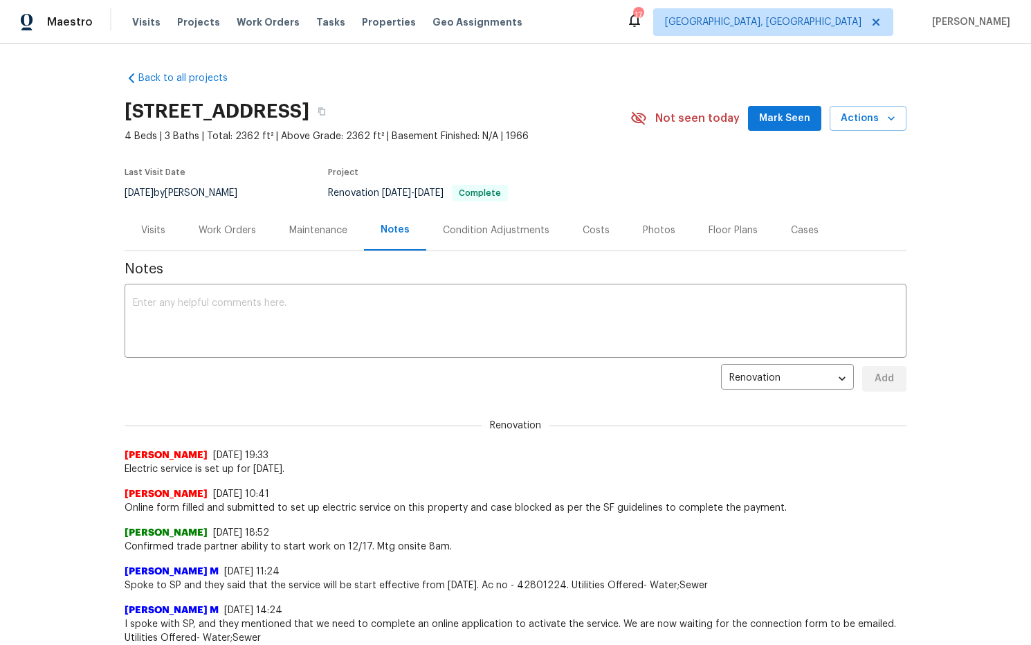
click at [643, 228] on div "Photos" at bounding box center [659, 231] width 33 height 14
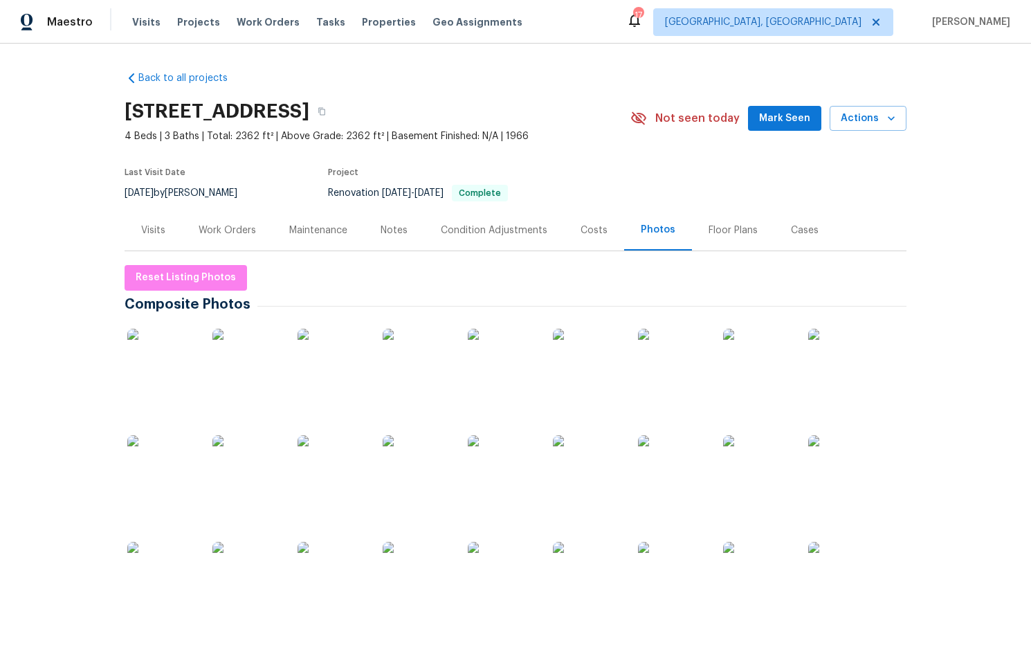
click at [152, 359] on img at bounding box center [161, 363] width 69 height 69
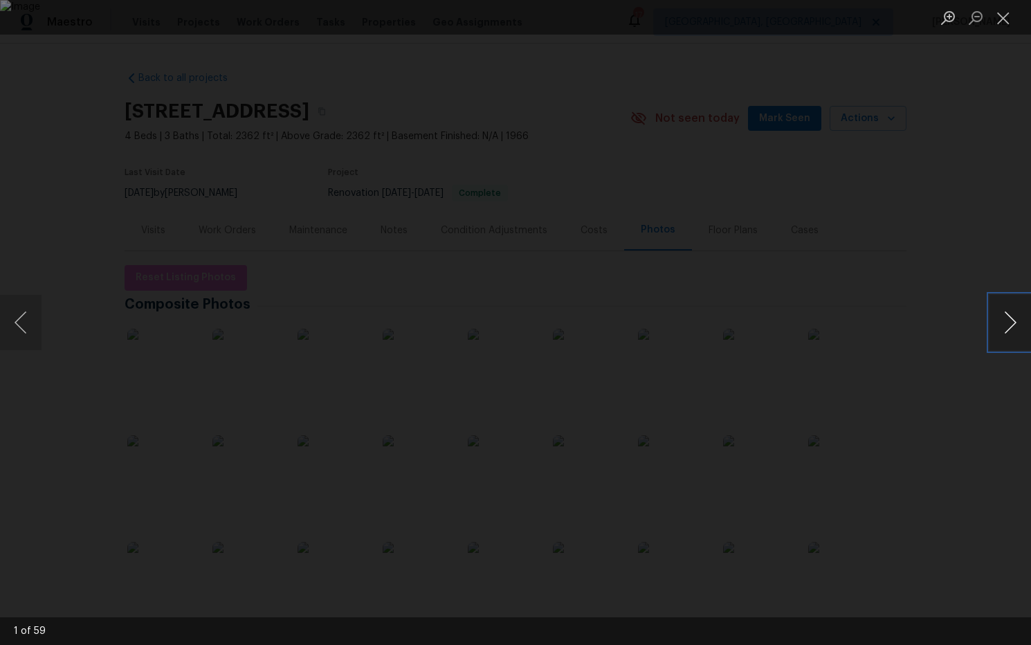
click at [1009, 321] on button "Next image" at bounding box center [1011, 322] width 42 height 55
click at [1009, 320] on button "Next image" at bounding box center [1011, 322] width 42 height 55
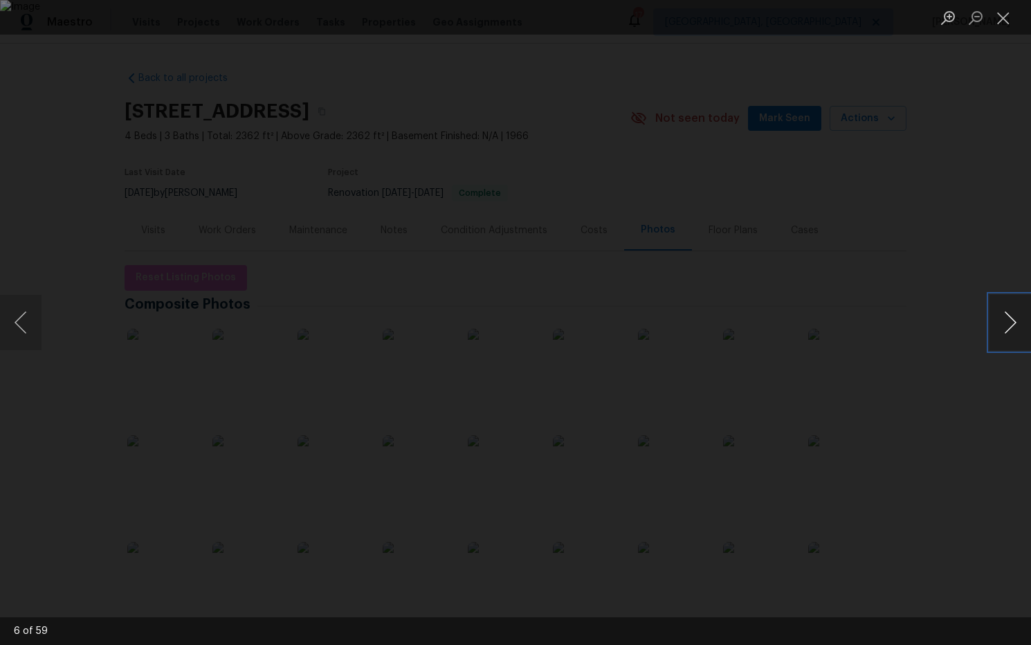
click at [1009, 320] on button "Next image" at bounding box center [1011, 322] width 42 height 55
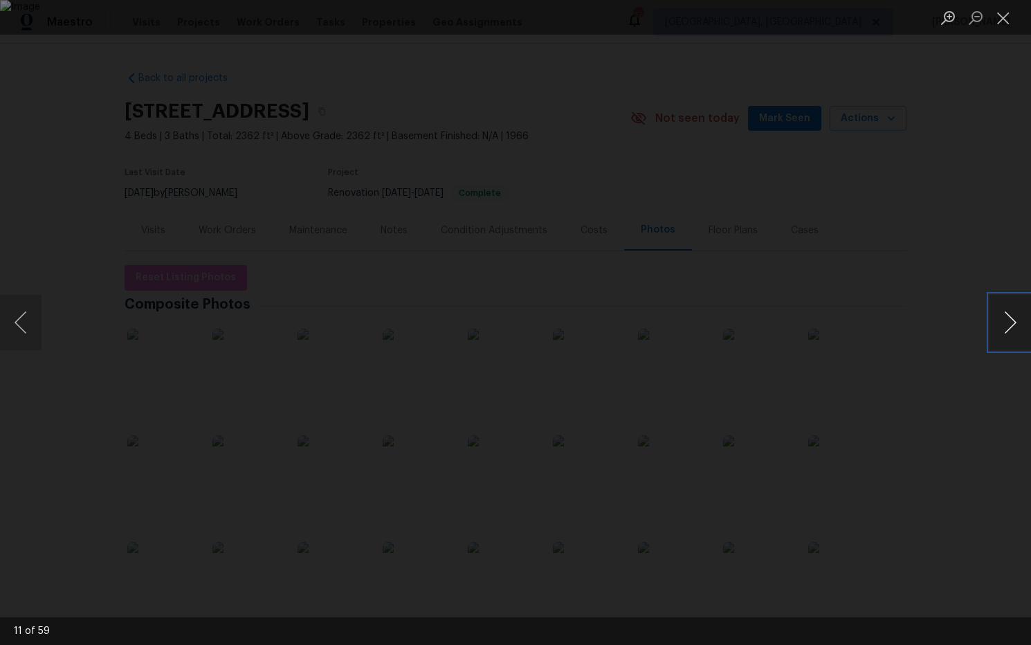
click at [1009, 320] on button "Next image" at bounding box center [1011, 322] width 42 height 55
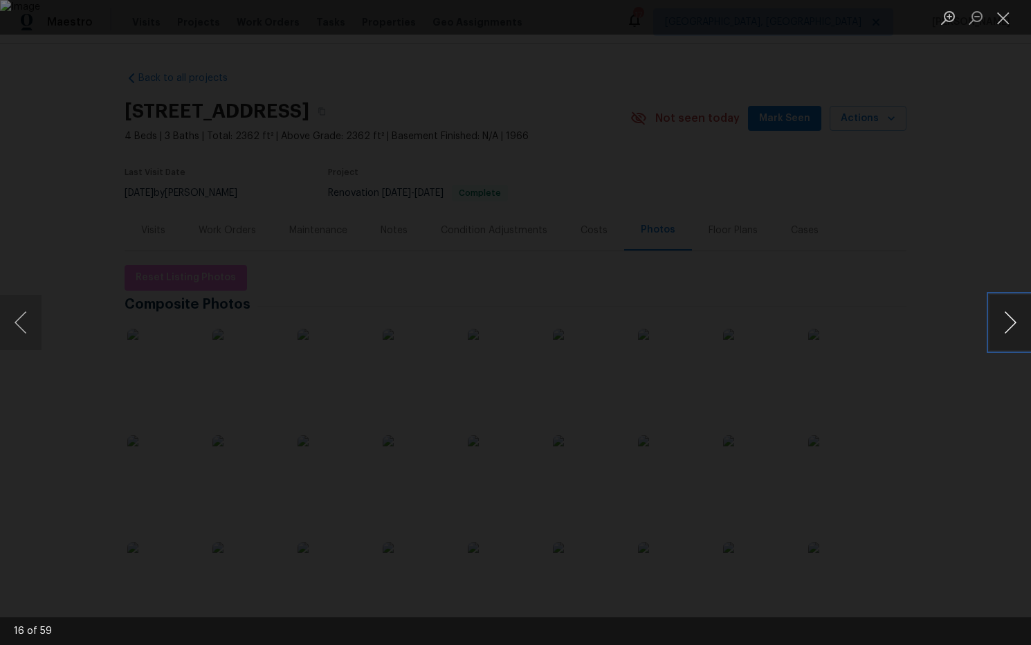
click at [1009, 320] on button "Next image" at bounding box center [1011, 322] width 42 height 55
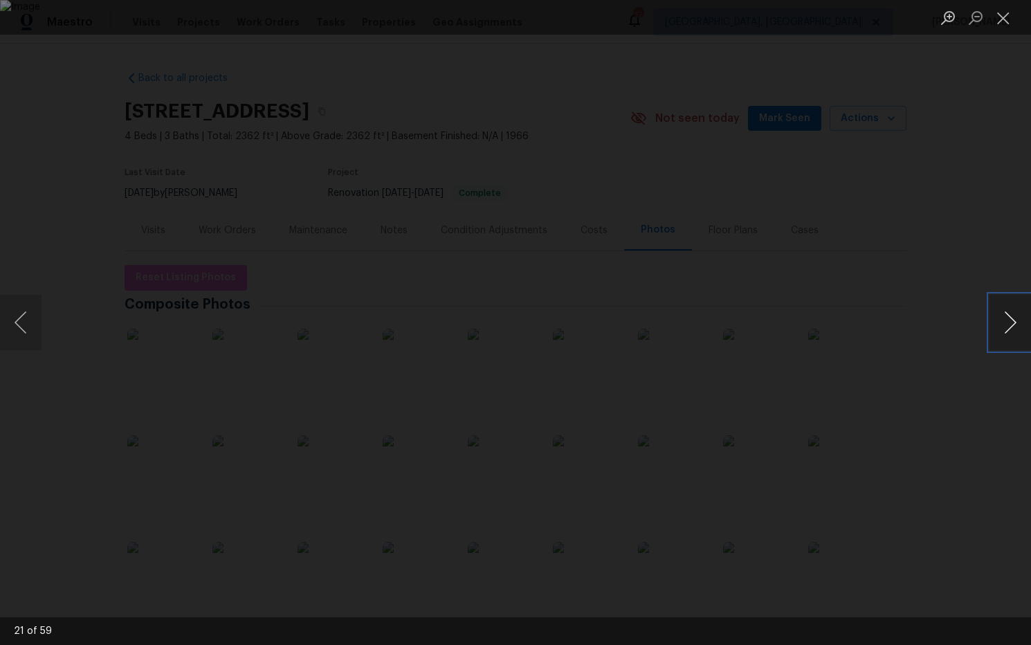
click at [1009, 320] on button "Next image" at bounding box center [1011, 322] width 42 height 55
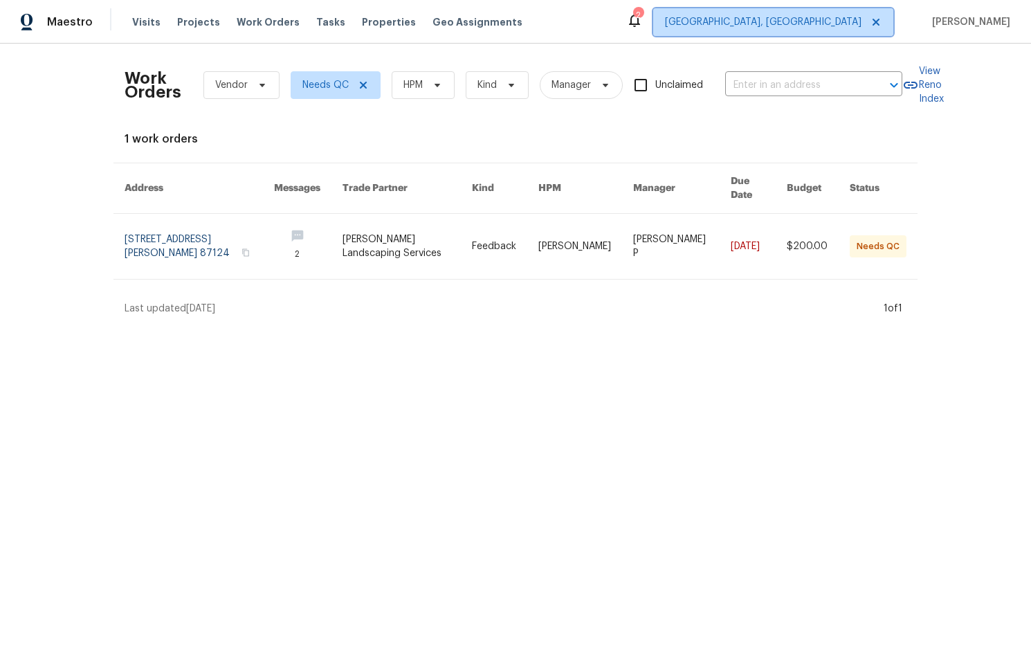
click at [848, 28] on span "[GEOGRAPHIC_DATA], [GEOGRAPHIC_DATA]" at bounding box center [763, 22] width 197 height 14
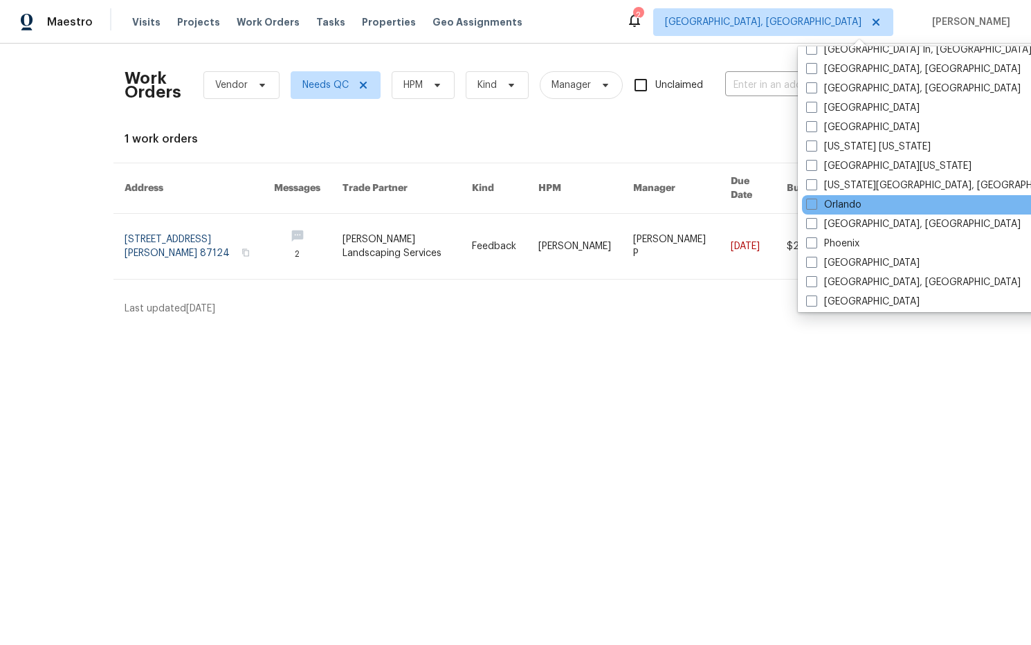
scroll to position [619, 0]
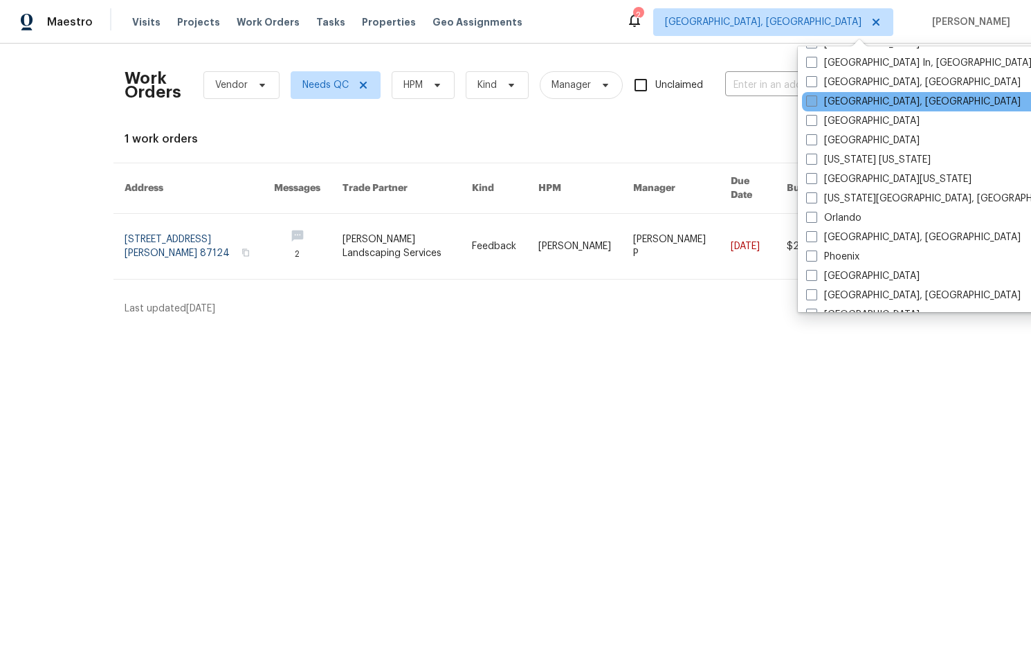
click at [813, 101] on span at bounding box center [811, 101] width 11 height 11
click at [813, 101] on input "[GEOGRAPHIC_DATA], [GEOGRAPHIC_DATA]" at bounding box center [810, 99] width 9 height 9
checkbox input "true"
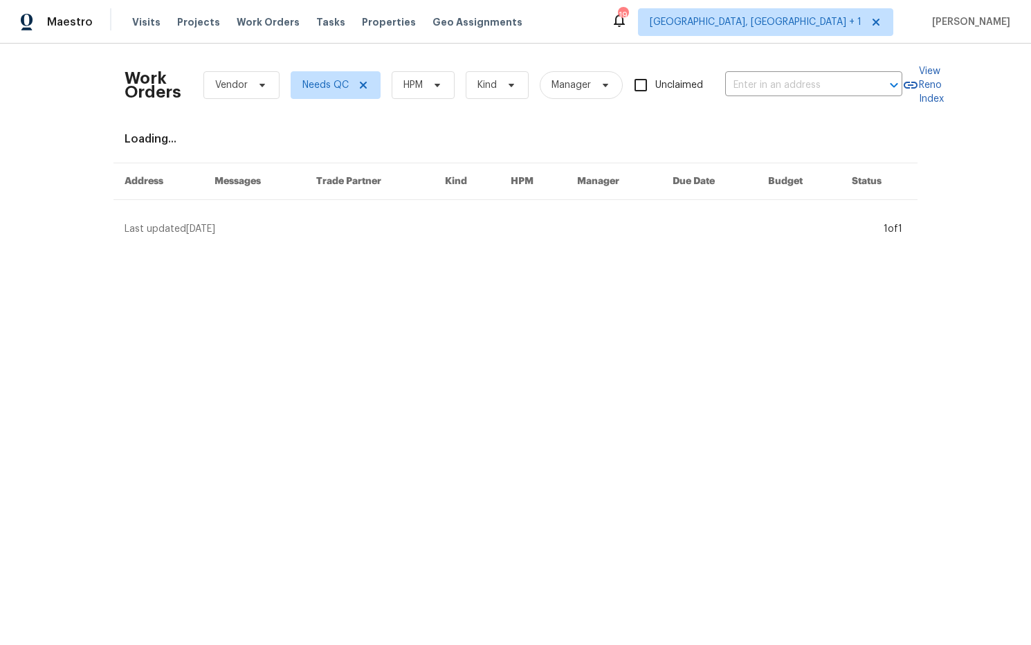
drag, startPoint x: 730, startPoint y: 46, endPoint x: 767, endPoint y: 44, distance: 36.8
click at [731, 46] on div "Work Orders Vendor Needs QC HPM Kind Manager Unclaimed ​ View Reno Index Loadin…" at bounding box center [515, 146] width 1031 height 204
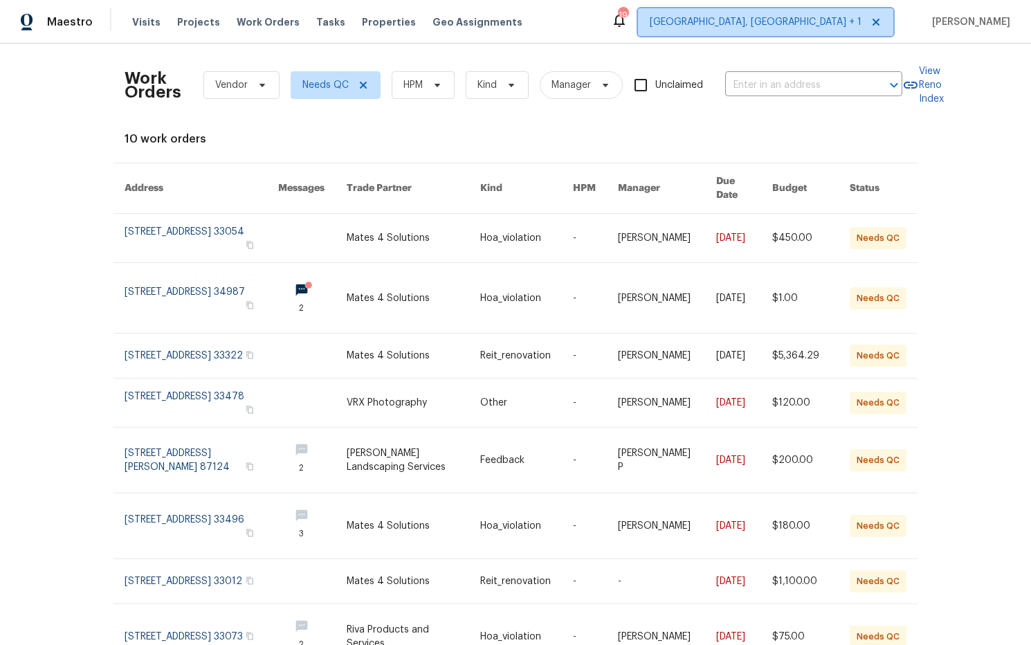
click at [880, 20] on icon at bounding box center [876, 22] width 7 height 7
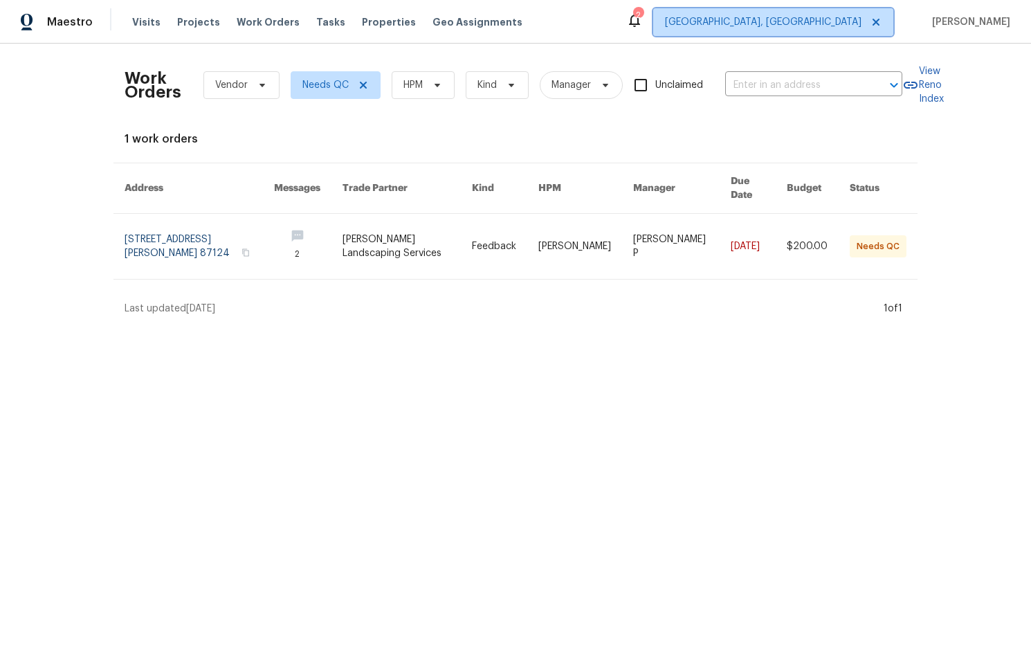
click at [862, 22] on span "[GEOGRAPHIC_DATA], [GEOGRAPHIC_DATA]" at bounding box center [763, 22] width 197 height 14
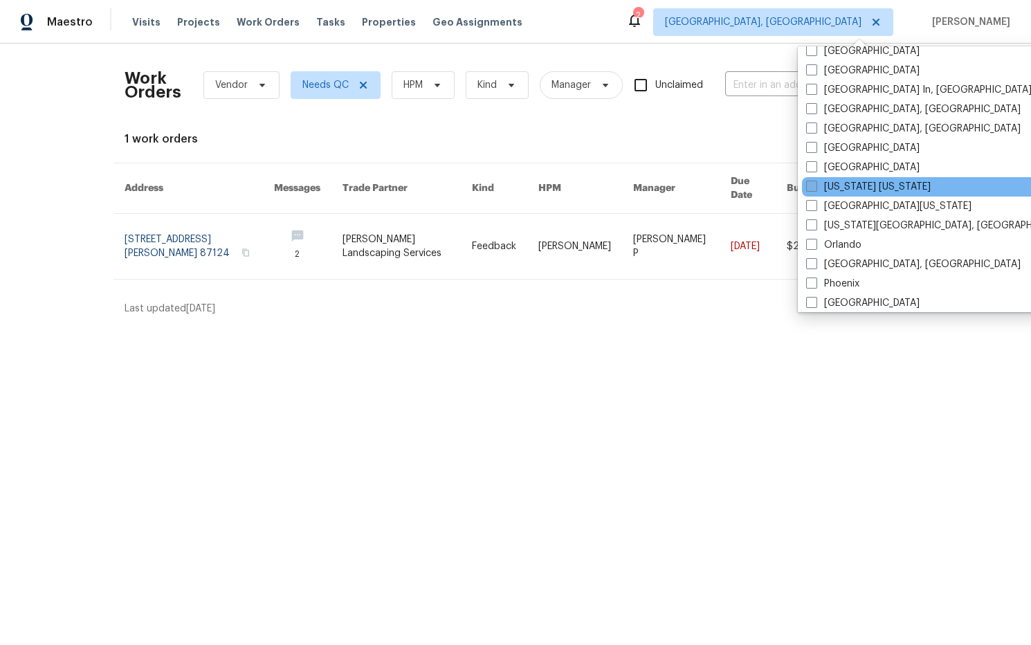
scroll to position [586, 0]
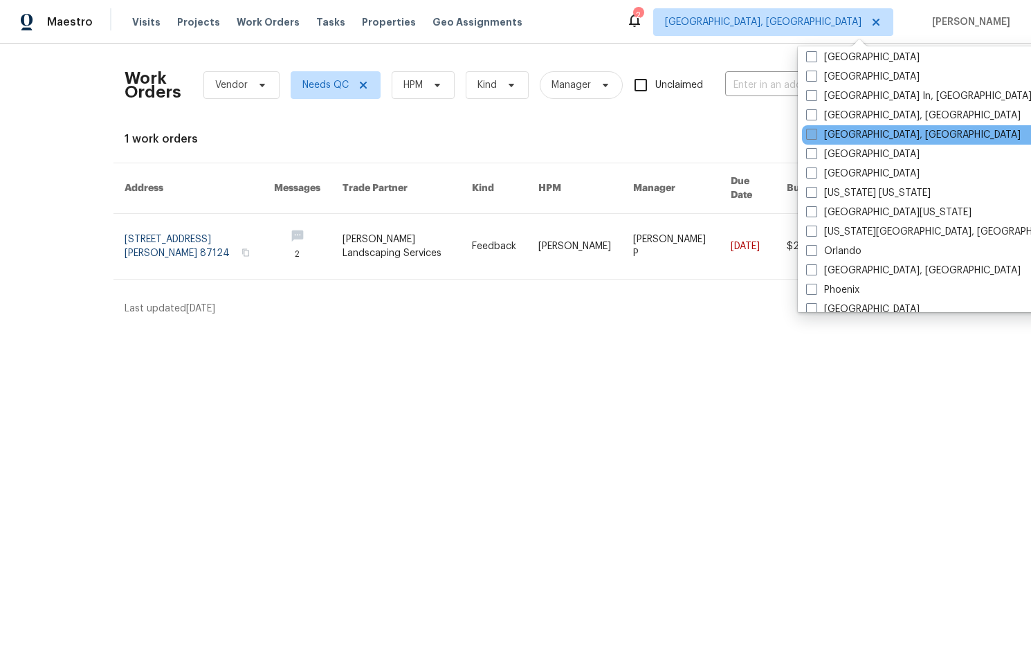
click at [809, 136] on span at bounding box center [811, 134] width 11 height 11
click at [809, 136] on input "[GEOGRAPHIC_DATA], [GEOGRAPHIC_DATA]" at bounding box center [810, 132] width 9 height 9
checkbox input "true"
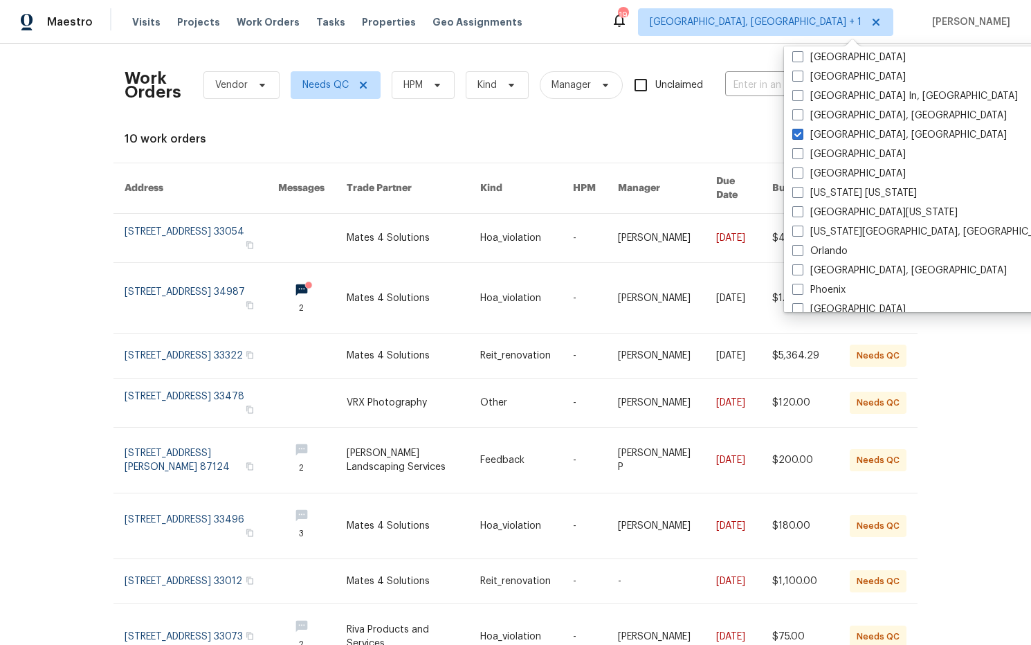
click at [732, 64] on div "Work Orders Vendor Needs QC HPM Kind Manager Unclaimed ​" at bounding box center [514, 85] width 778 height 61
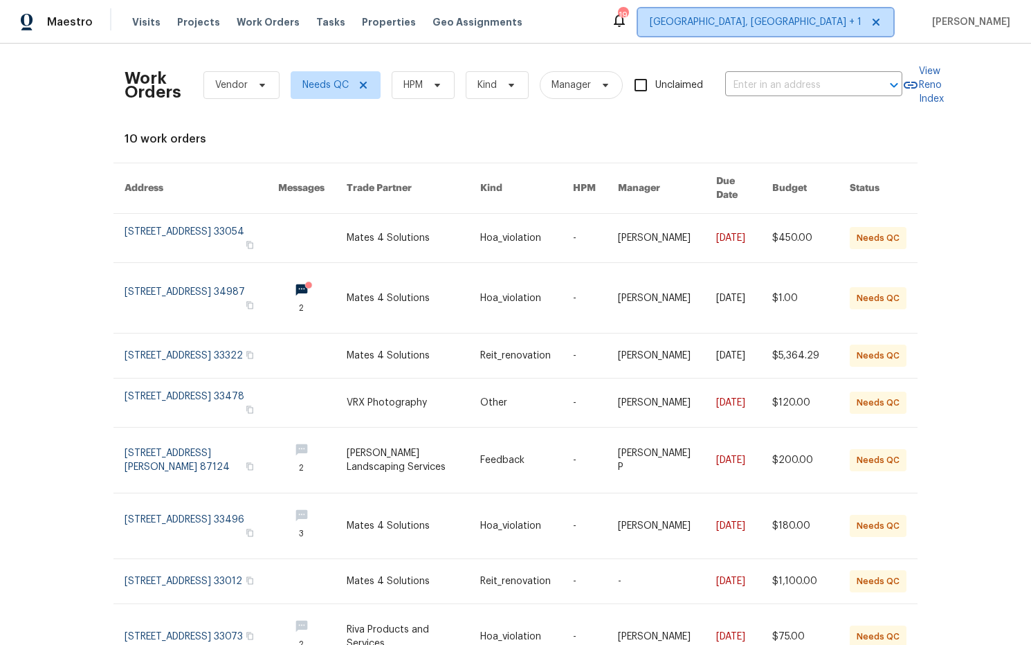
click at [824, 30] on span "[GEOGRAPHIC_DATA], [GEOGRAPHIC_DATA] + 1" at bounding box center [765, 22] width 255 height 28
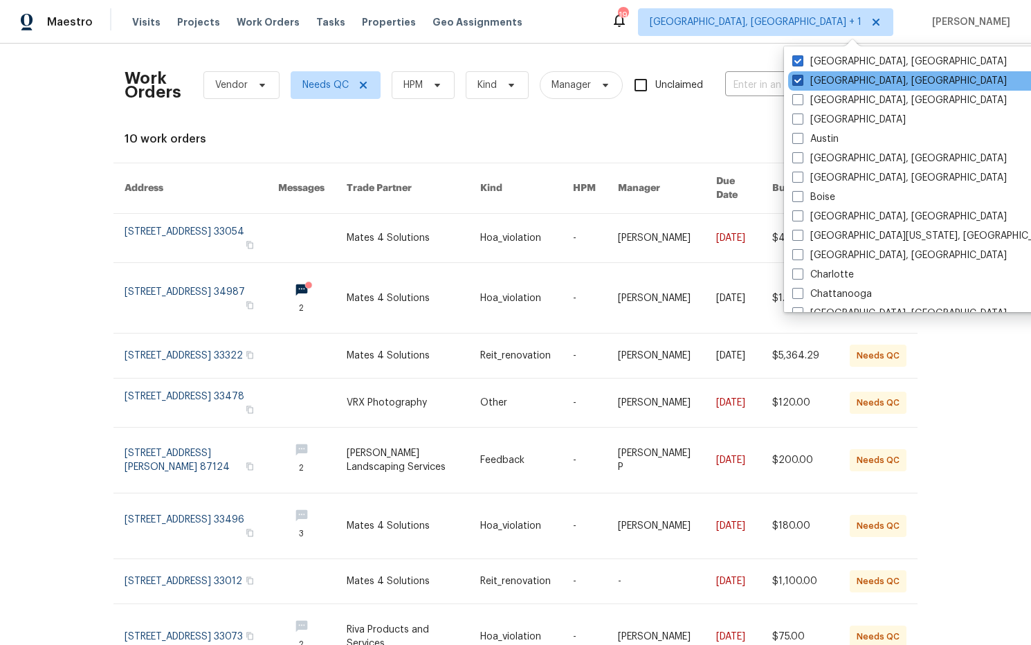
click at [842, 82] on label "[GEOGRAPHIC_DATA], [GEOGRAPHIC_DATA]" at bounding box center [900, 81] width 215 height 14
click at [802, 82] on input "[GEOGRAPHIC_DATA], [GEOGRAPHIC_DATA]" at bounding box center [797, 78] width 9 height 9
checkbox input "false"
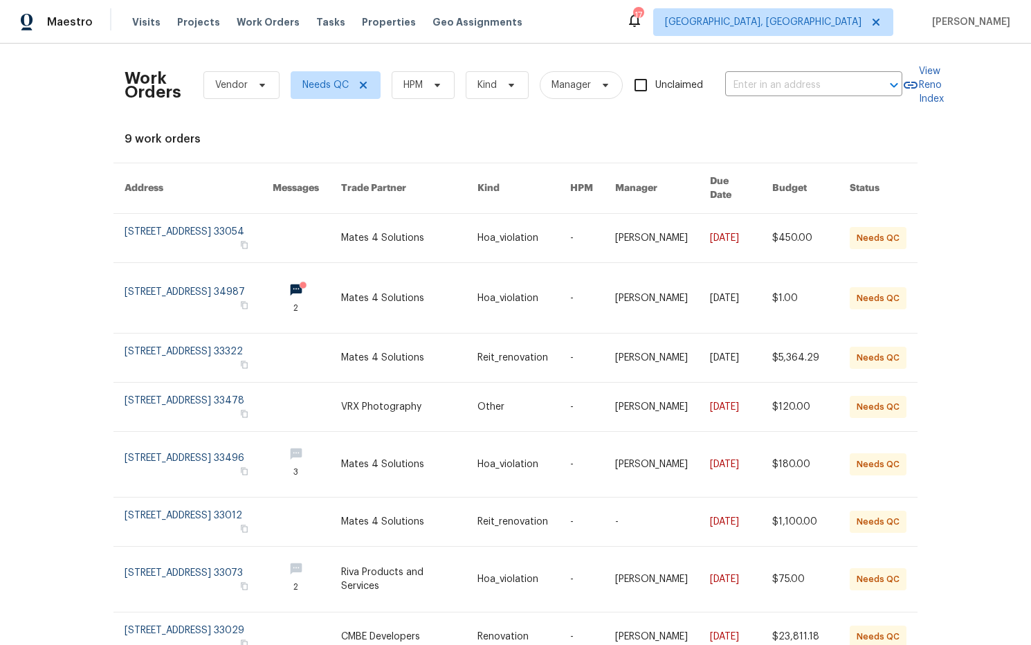
click at [670, 34] on div "Maestro Visits Projects Work Orders Tasks Properties Geo Assignments 17 [GEOGRA…" at bounding box center [515, 22] width 1031 height 44
click at [372, 23] on span "Properties" at bounding box center [389, 22] width 54 height 14
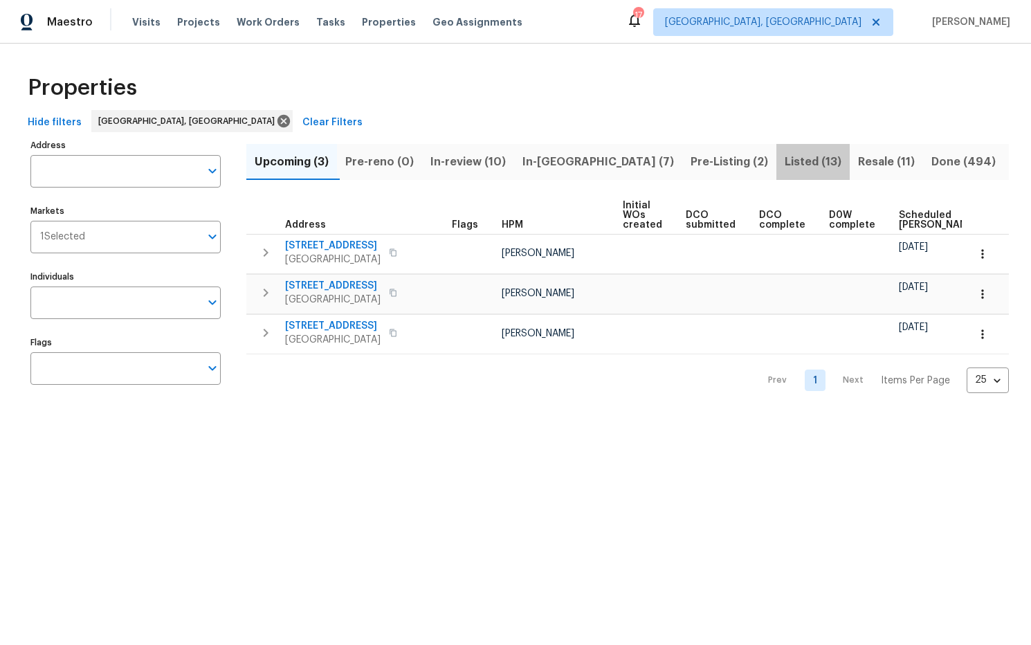
click at [785, 166] on span "Listed (13)" at bounding box center [813, 161] width 57 height 19
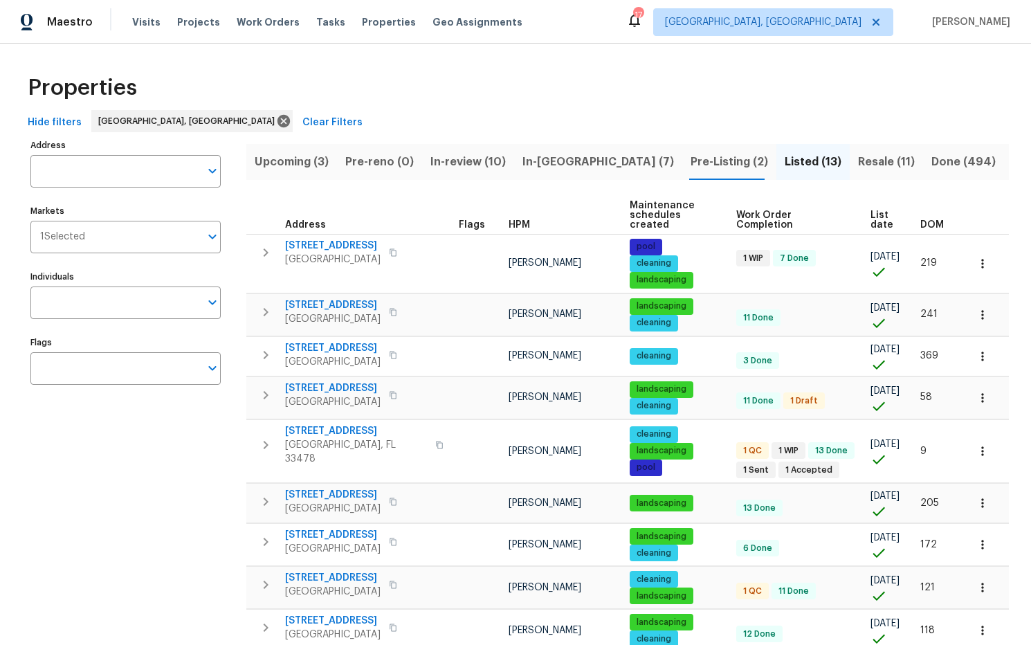
click at [936, 222] on span "DOM" at bounding box center [933, 225] width 24 height 10
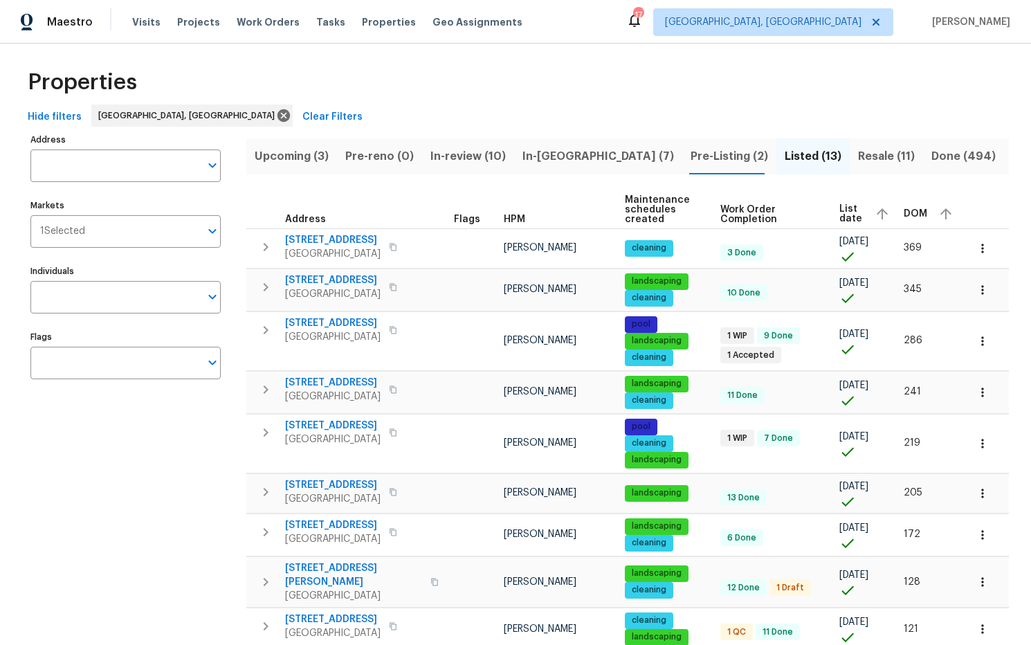
scroll to position [11, 0]
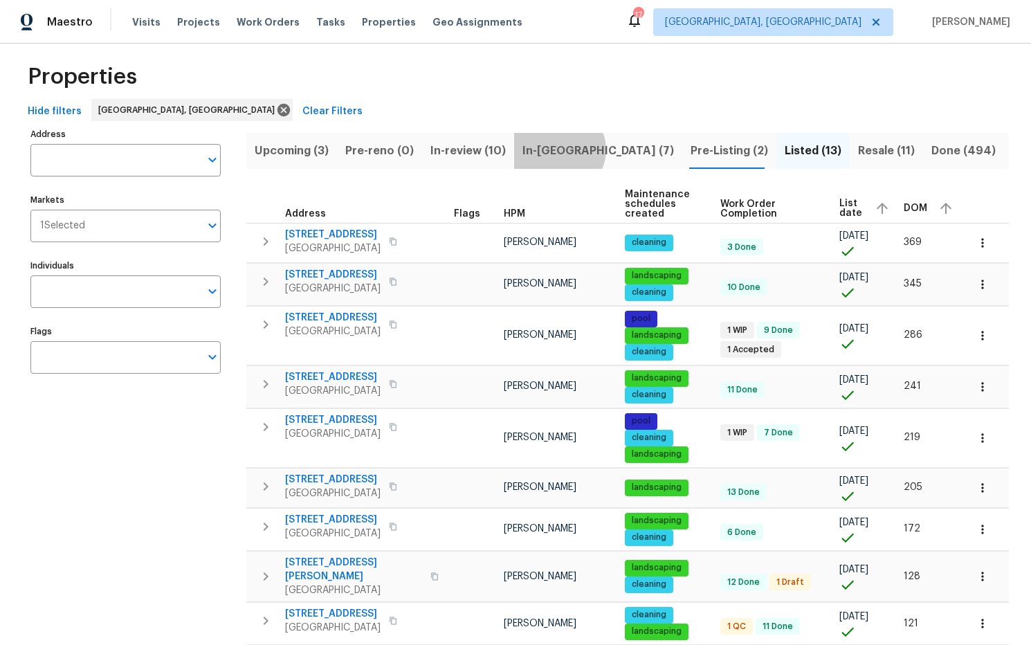
click at [562, 149] on span "In-[GEOGRAPHIC_DATA] (7)" at bounding box center [599, 150] width 152 height 19
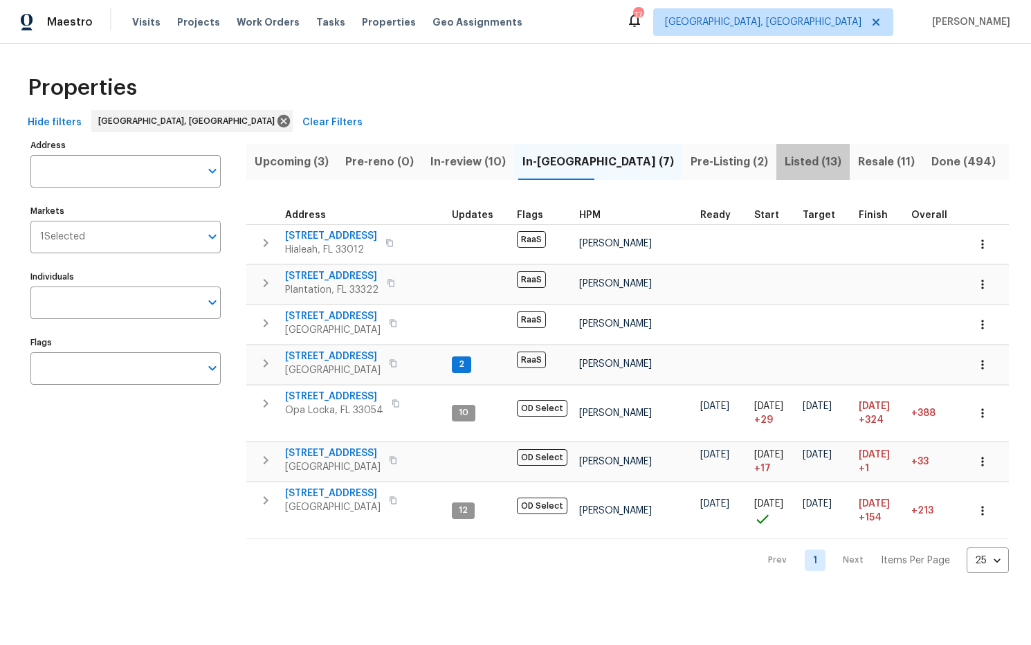
click at [785, 159] on span "Listed (13)" at bounding box center [813, 161] width 57 height 19
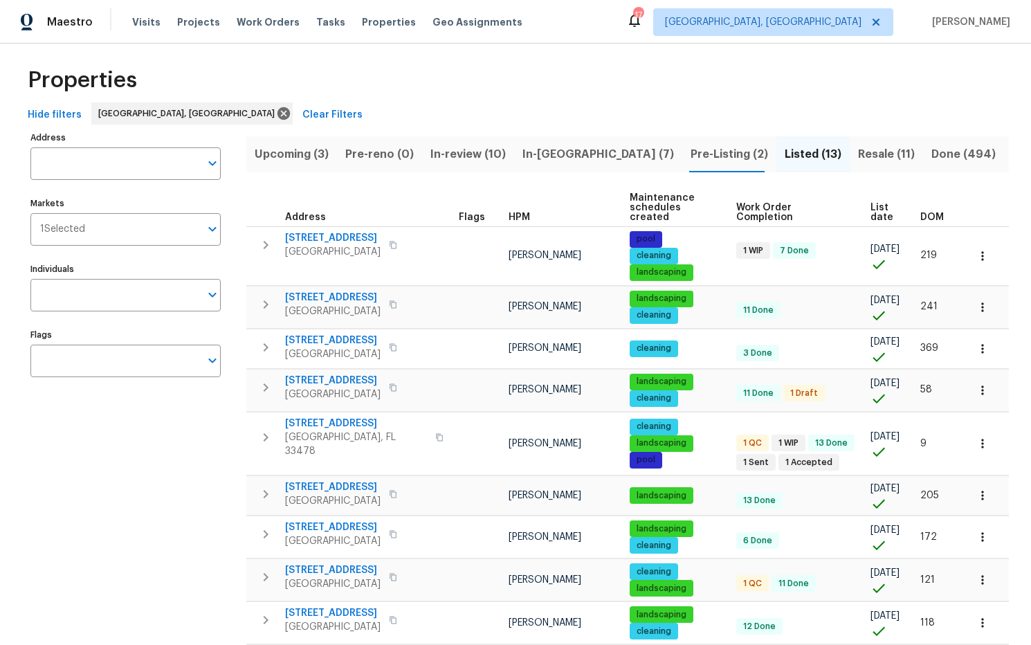
scroll to position [16, 0]
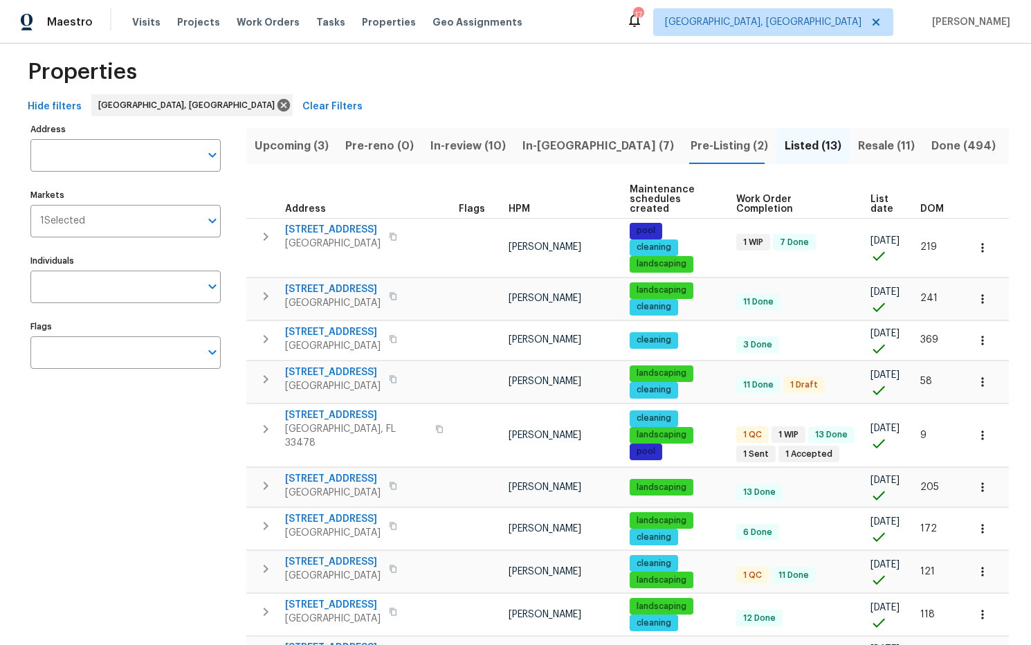
click at [928, 208] on span "DOM" at bounding box center [933, 209] width 24 height 10
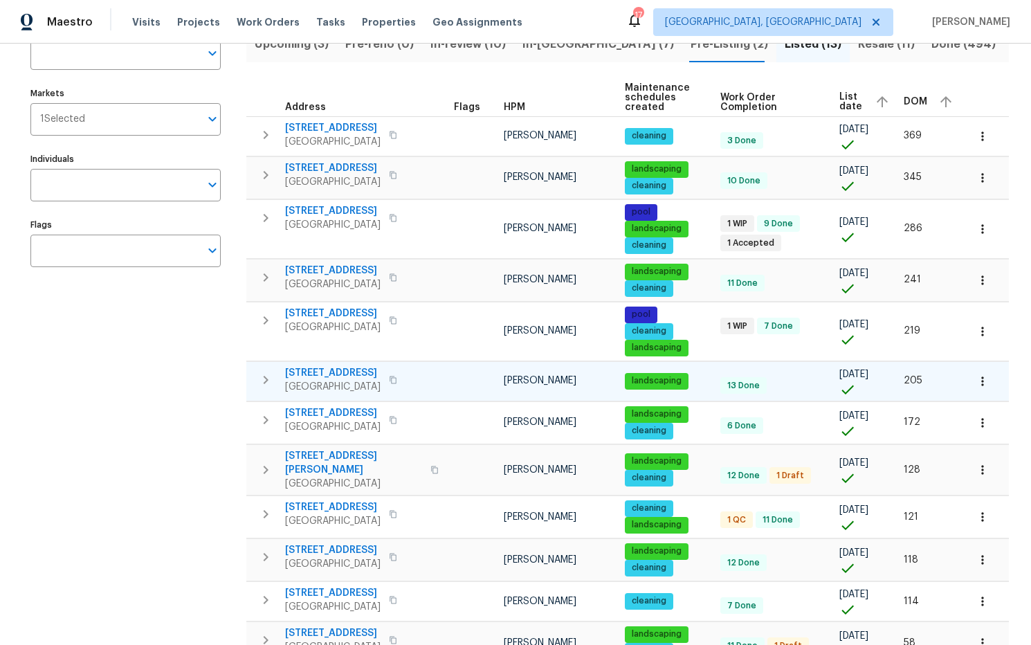
scroll to position [120, 0]
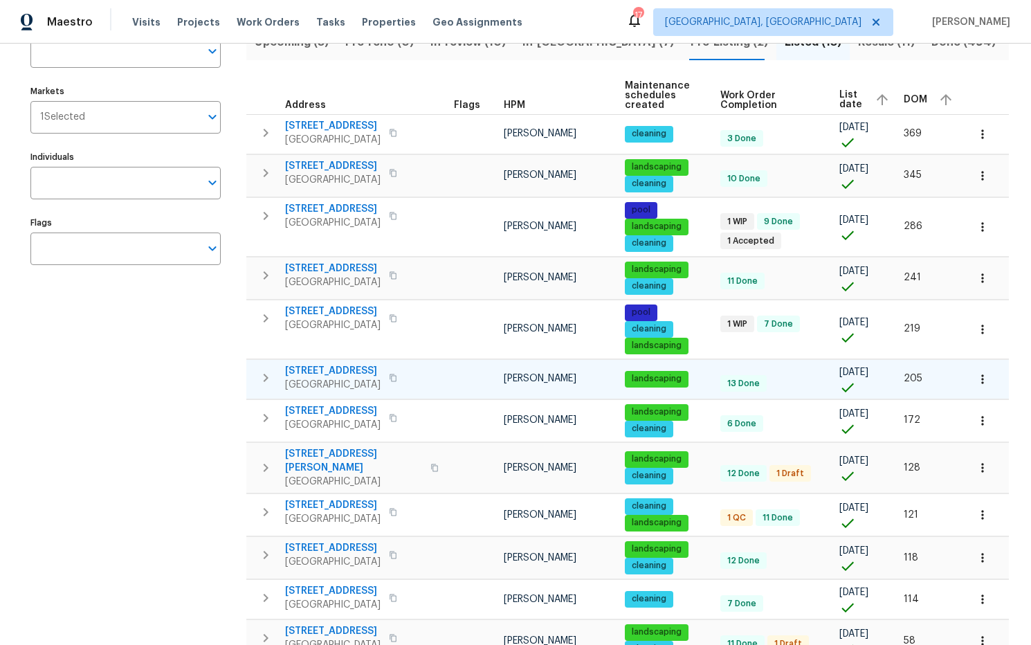
click at [376, 378] on span "[STREET_ADDRESS]" at bounding box center [333, 371] width 96 height 14
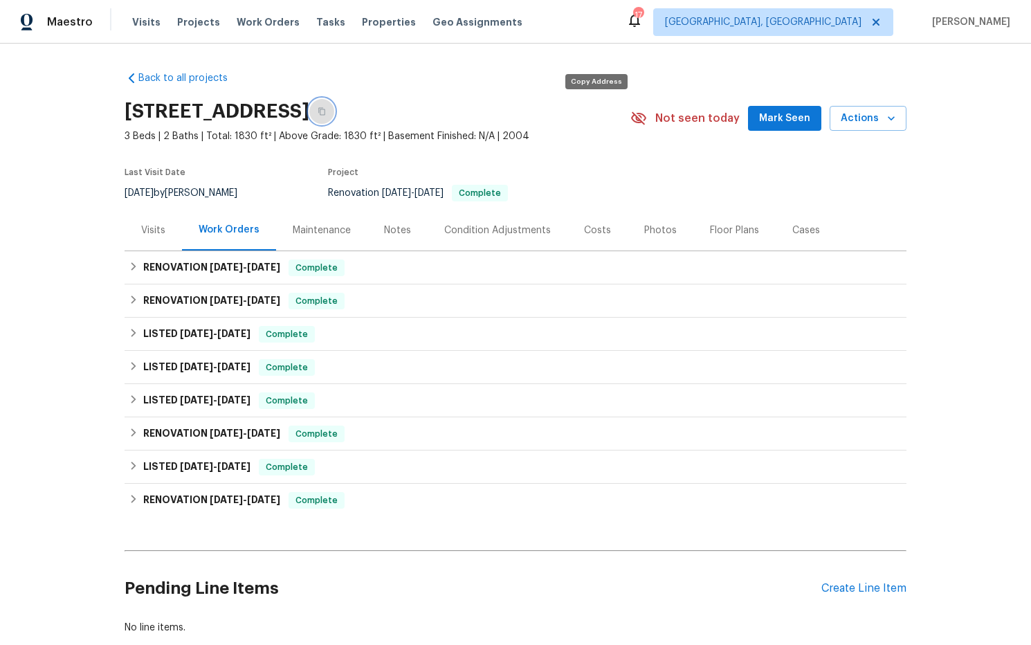
click at [326, 111] on icon "button" at bounding box center [322, 111] width 8 height 8
click at [656, 233] on div "Photos" at bounding box center [660, 231] width 33 height 14
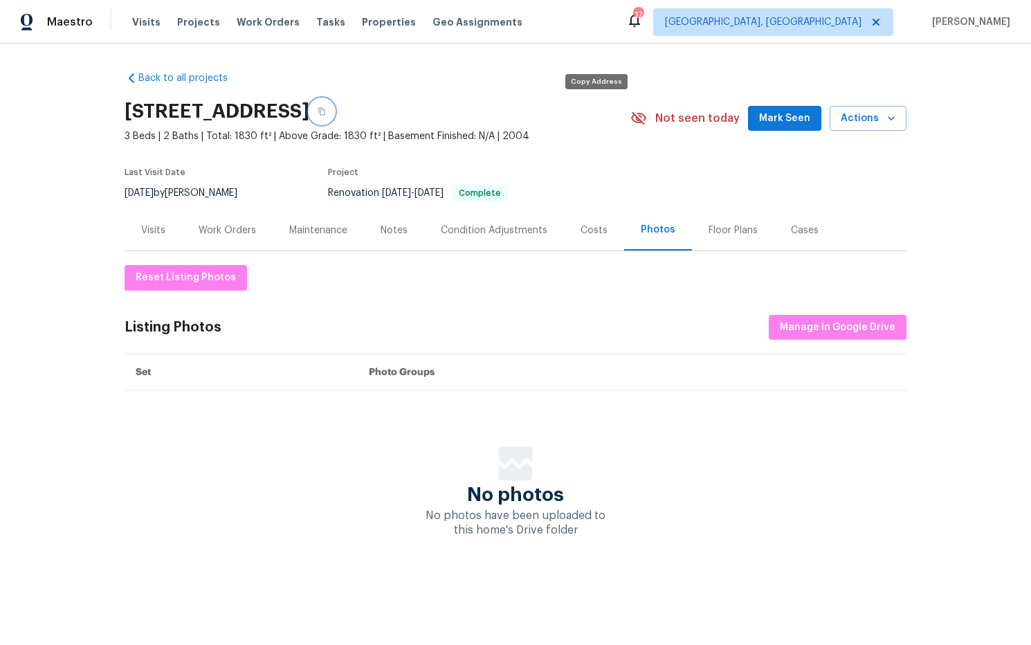
click at [325, 114] on icon "button" at bounding box center [321, 112] width 7 height 8
